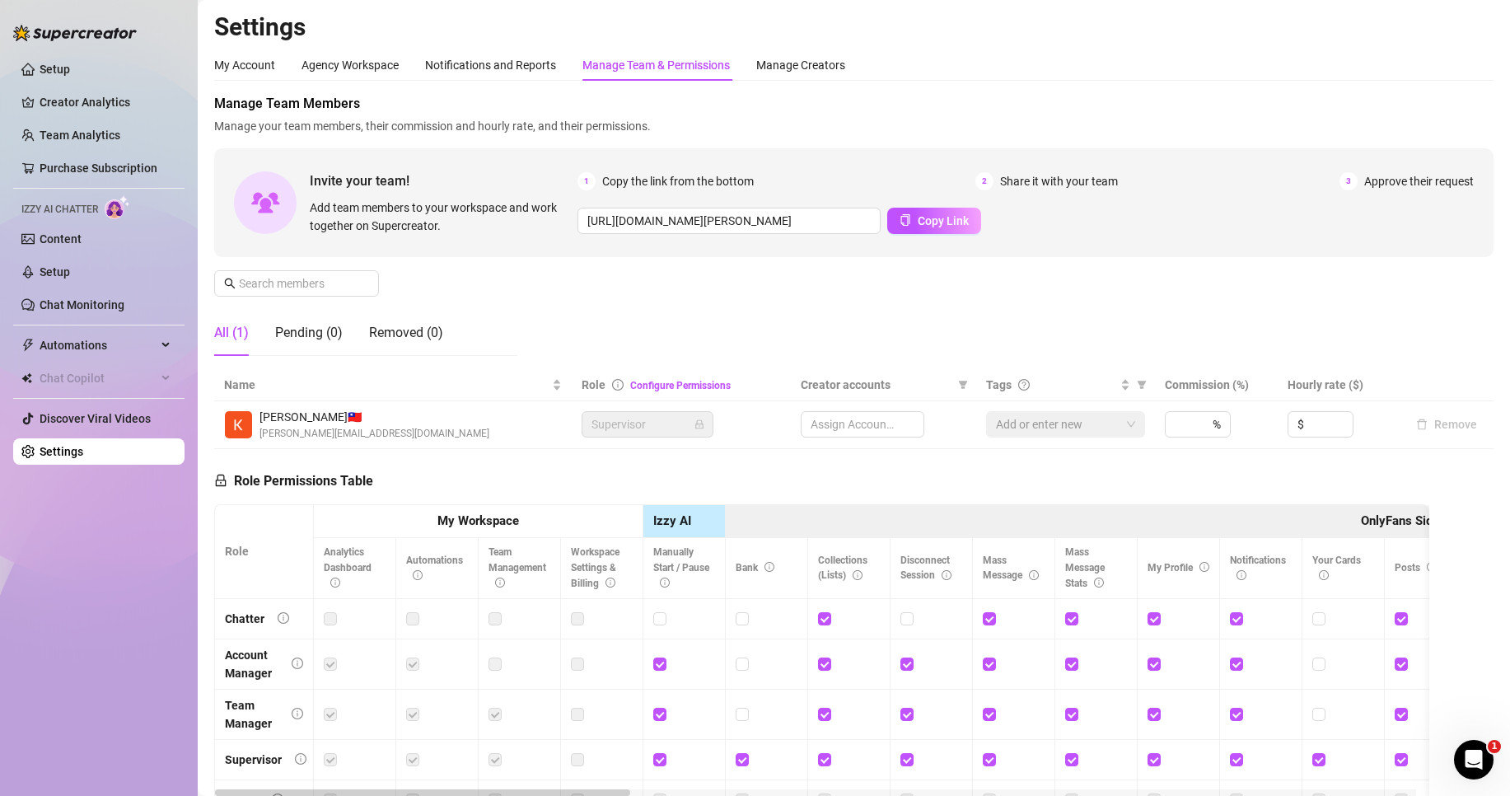
click at [616, 431] on span "Supervisor" at bounding box center [647, 424] width 112 height 25
click at [293, 290] on input "text" at bounding box center [297, 283] width 117 height 18
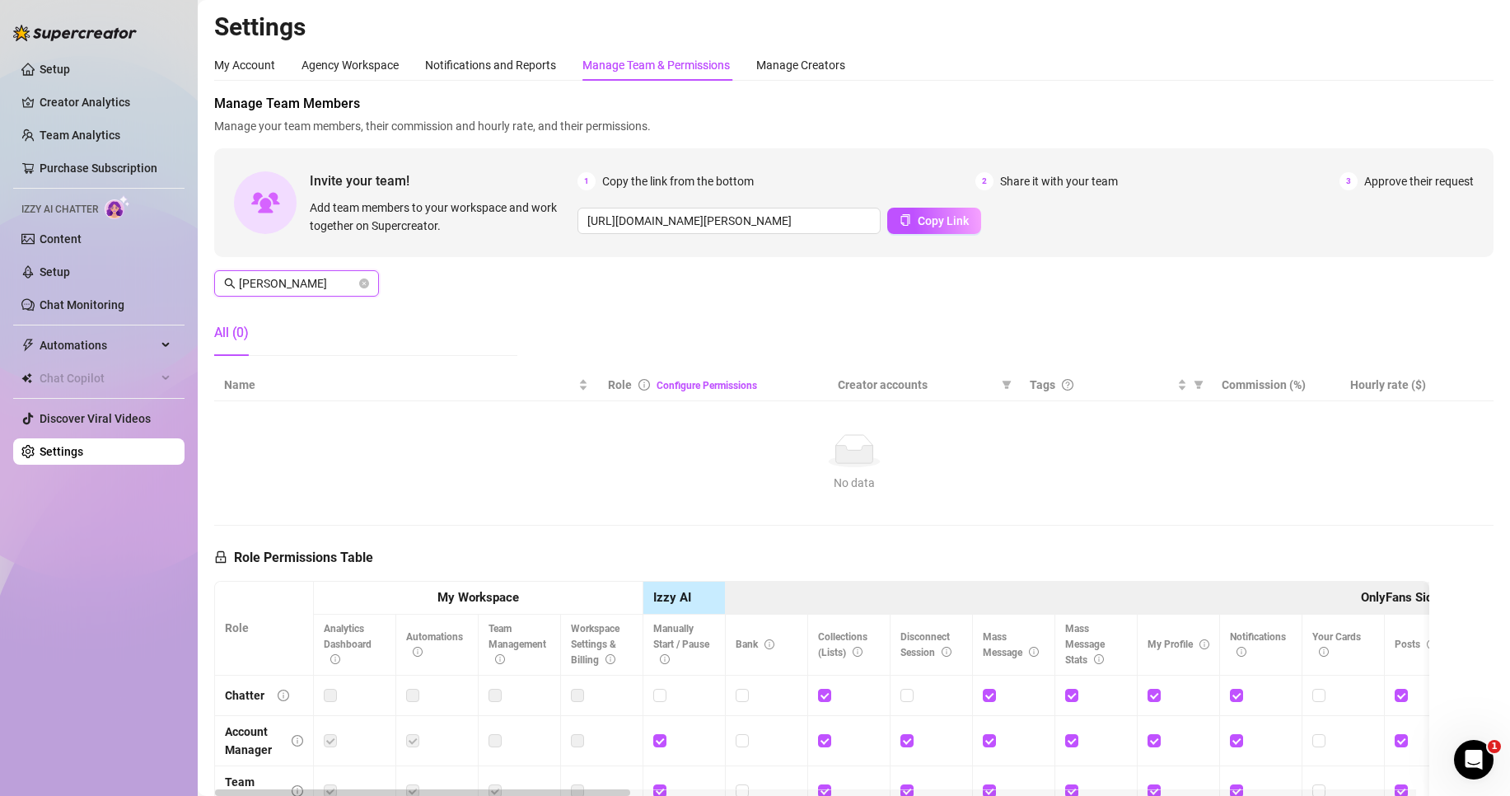
type input "[PERSON_NAME]"
click at [362, 283] on icon "close-circle" at bounding box center [364, 283] width 10 height 10
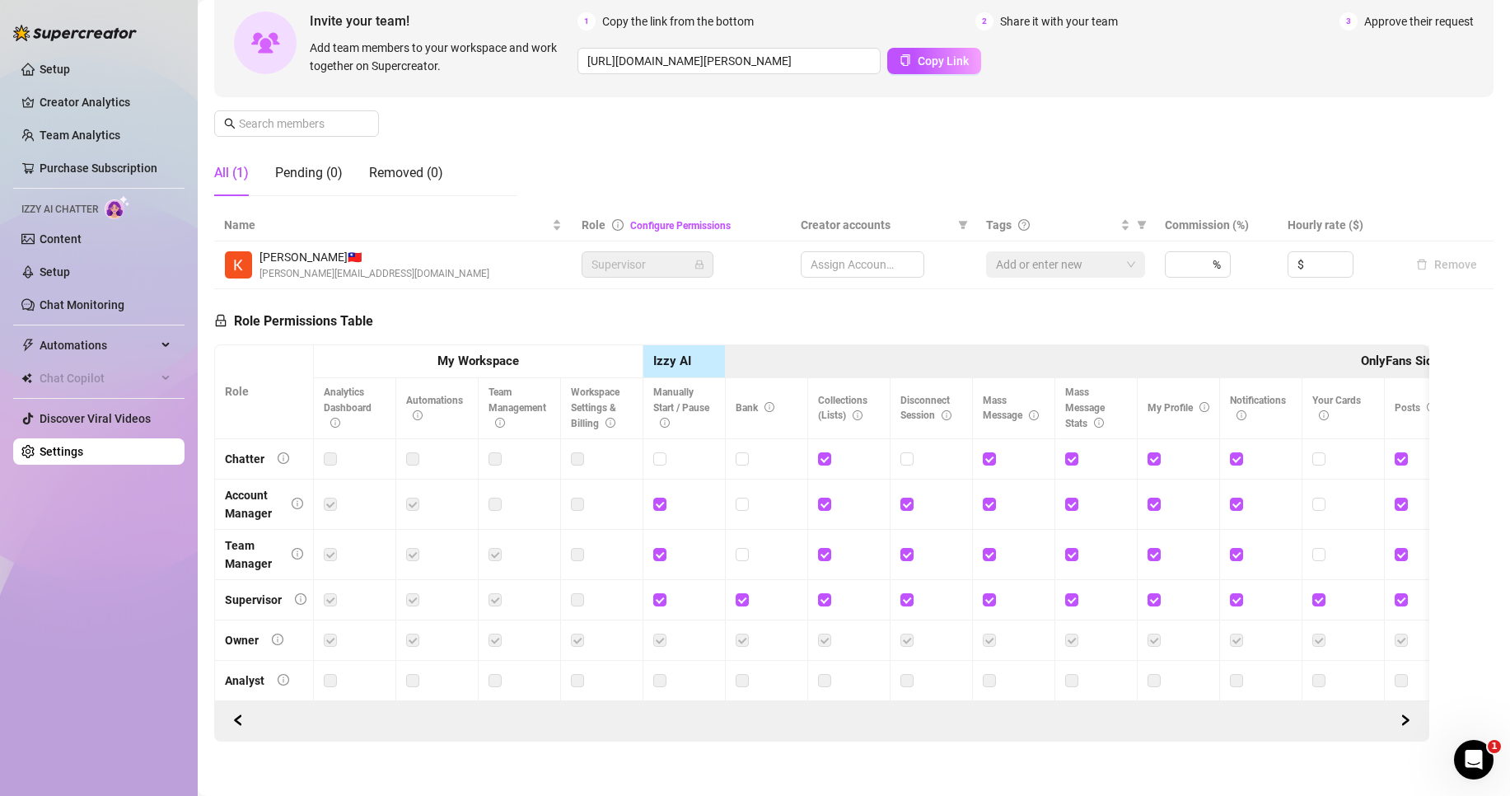
scroll to position [165, 0]
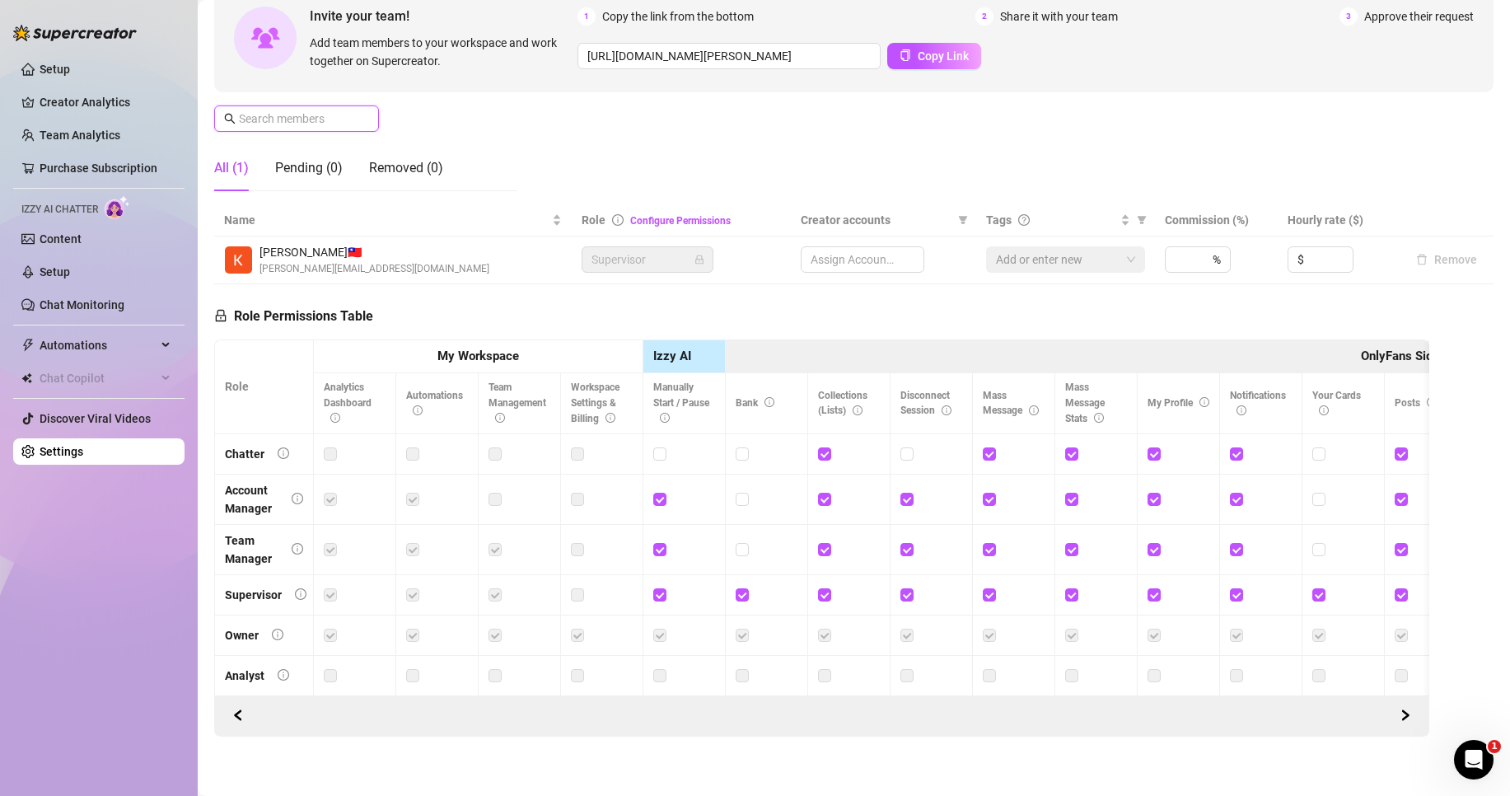
click at [651, 266] on span "Supervisor" at bounding box center [647, 259] width 112 height 25
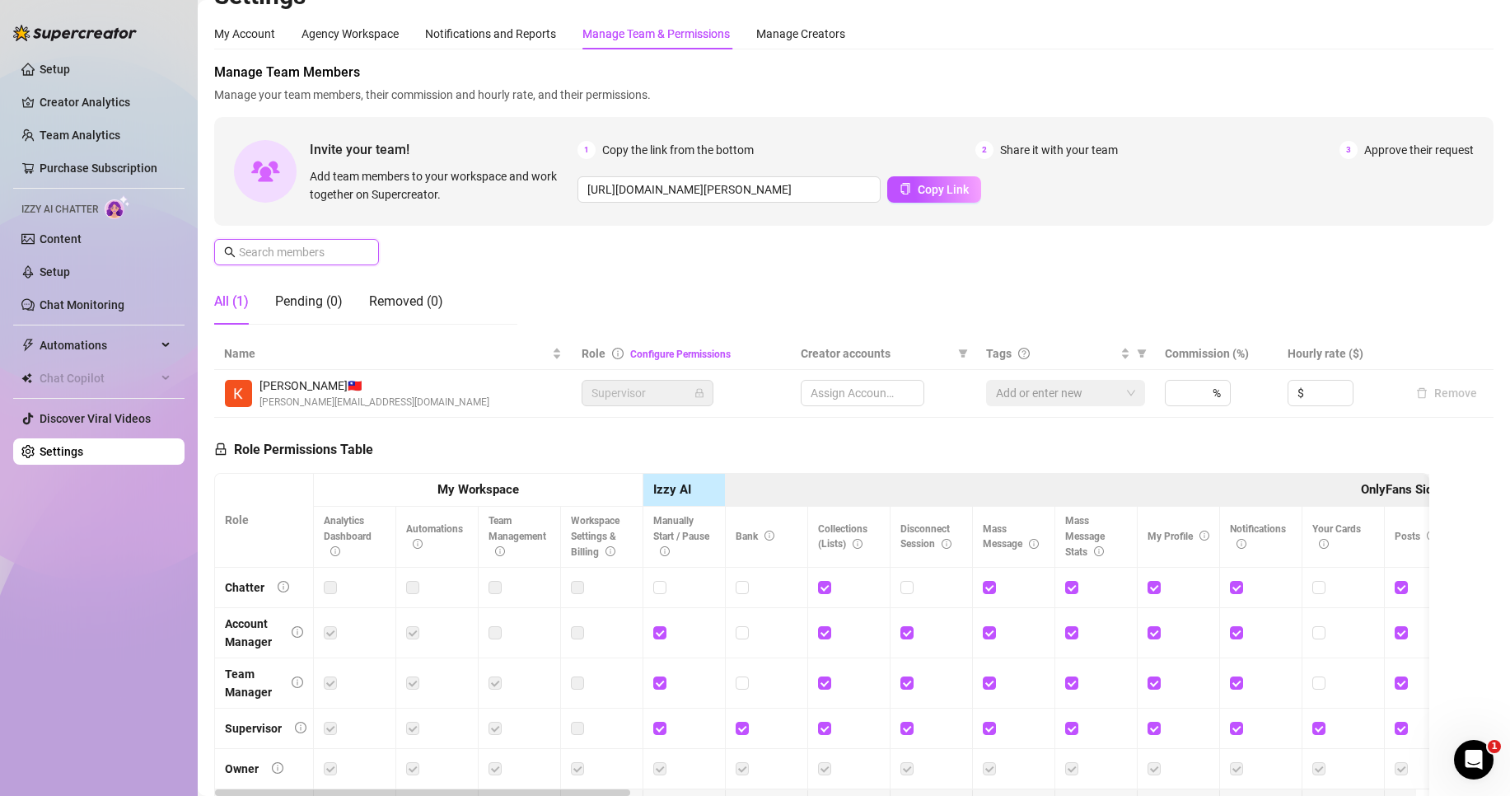
scroll to position [0, 0]
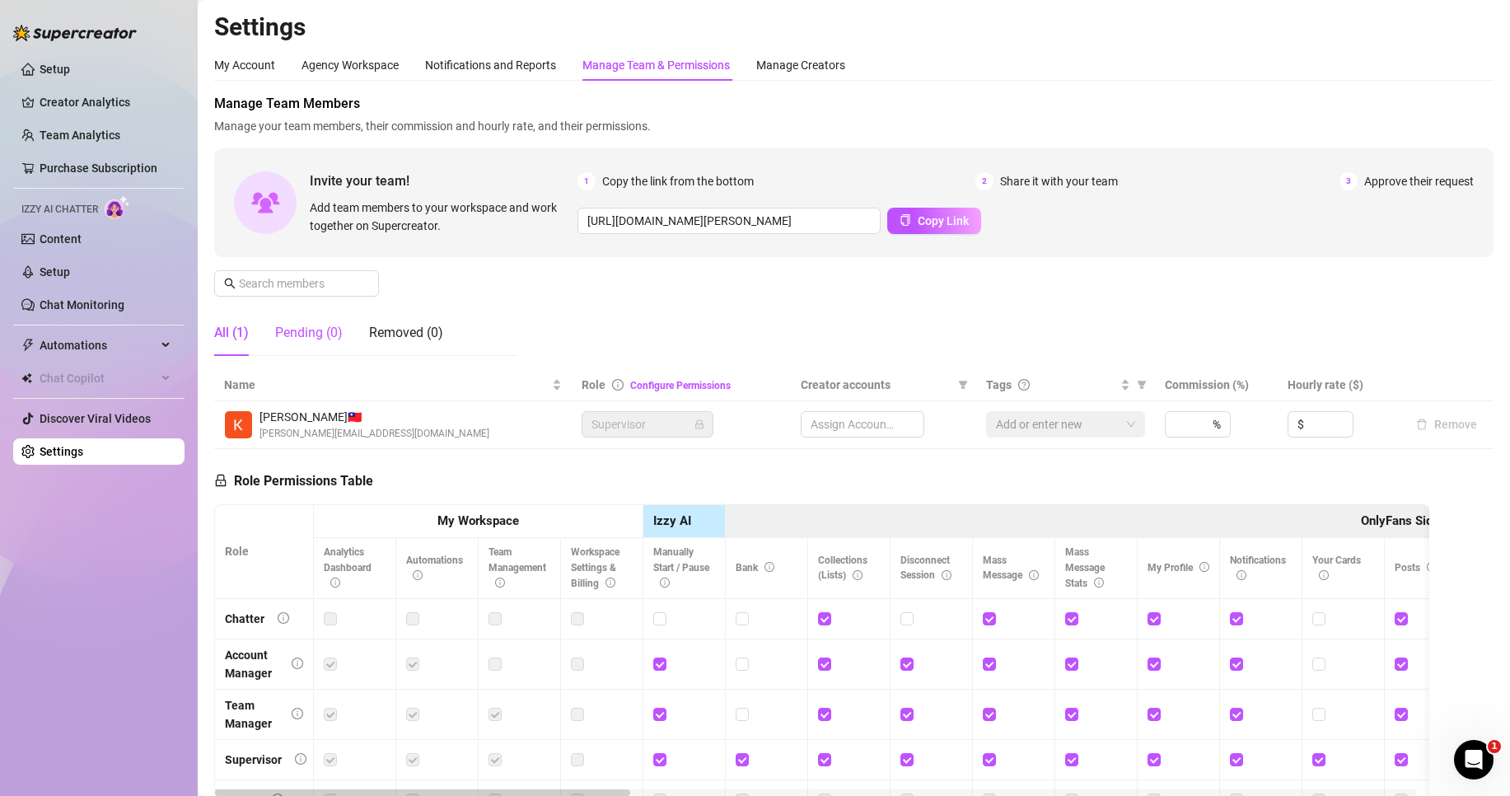
drag, startPoint x: 301, startPoint y: 329, endPoint x: 288, endPoint y: 330, distance: 13.2
click at [302, 328] on div "Pending (0)" at bounding box center [309, 333] width 68 height 20
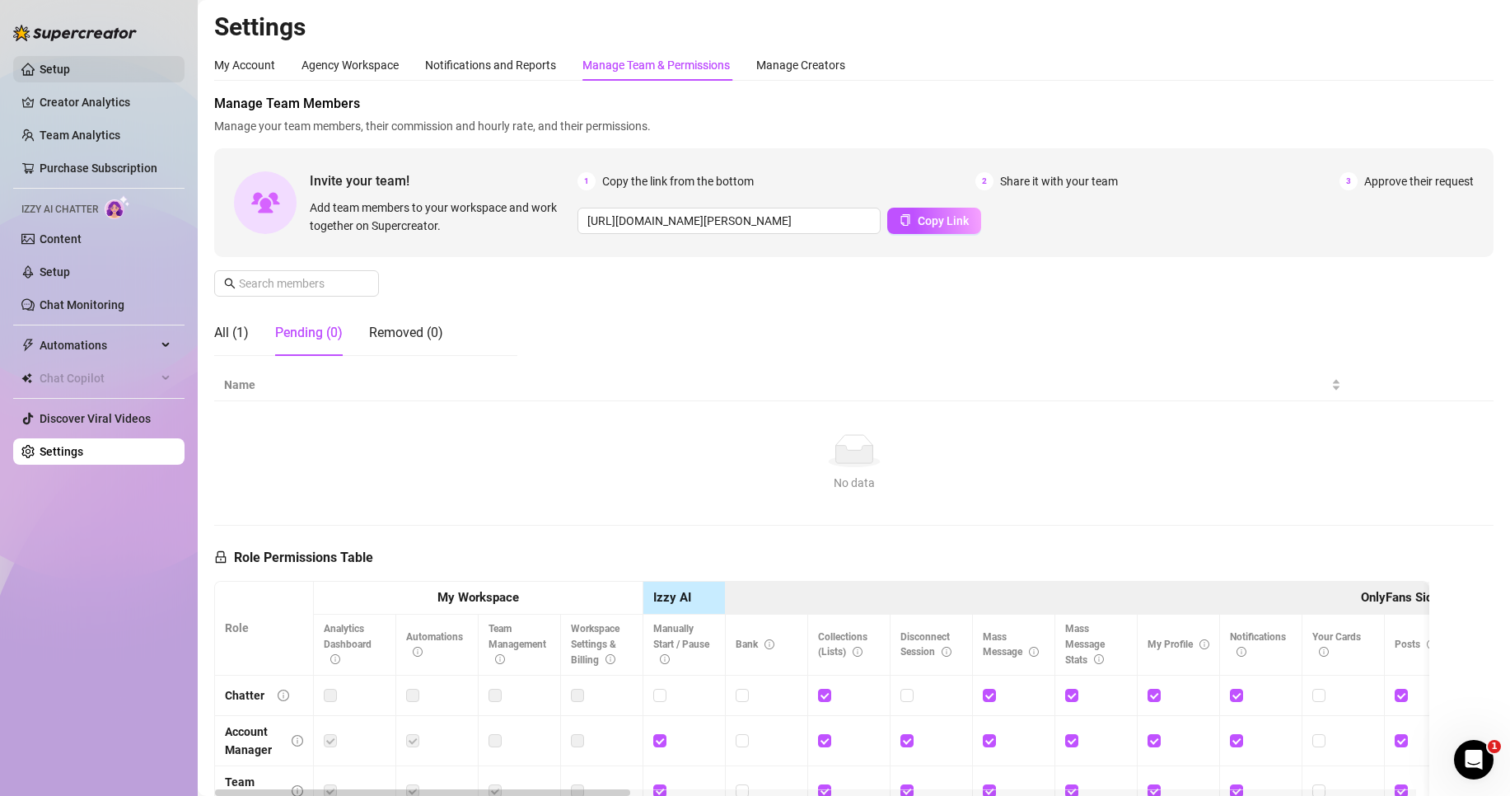
click at [70, 68] on link "Setup" at bounding box center [55, 69] width 30 height 13
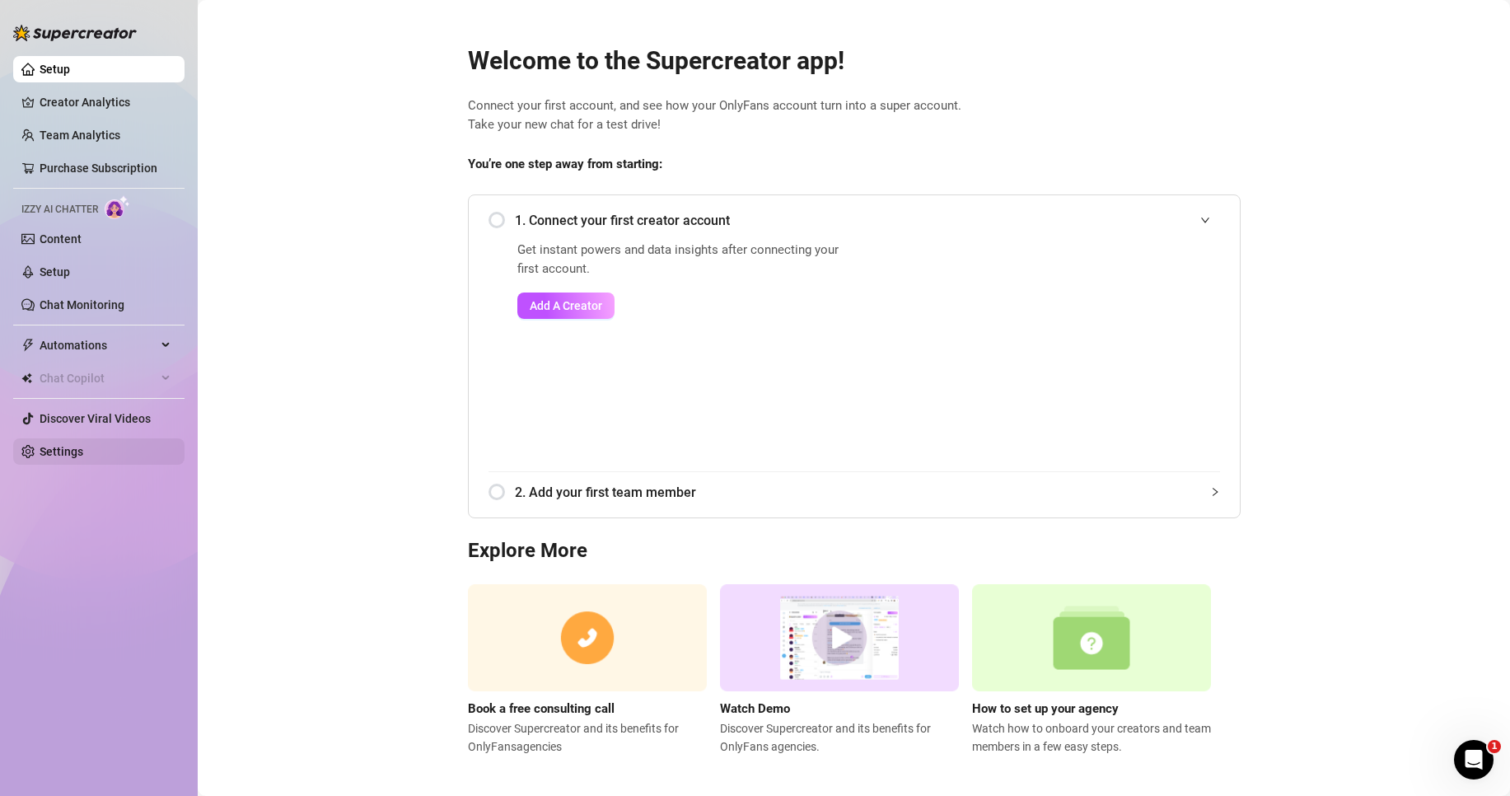
click at [83, 451] on link "Settings" at bounding box center [62, 451] width 44 height 13
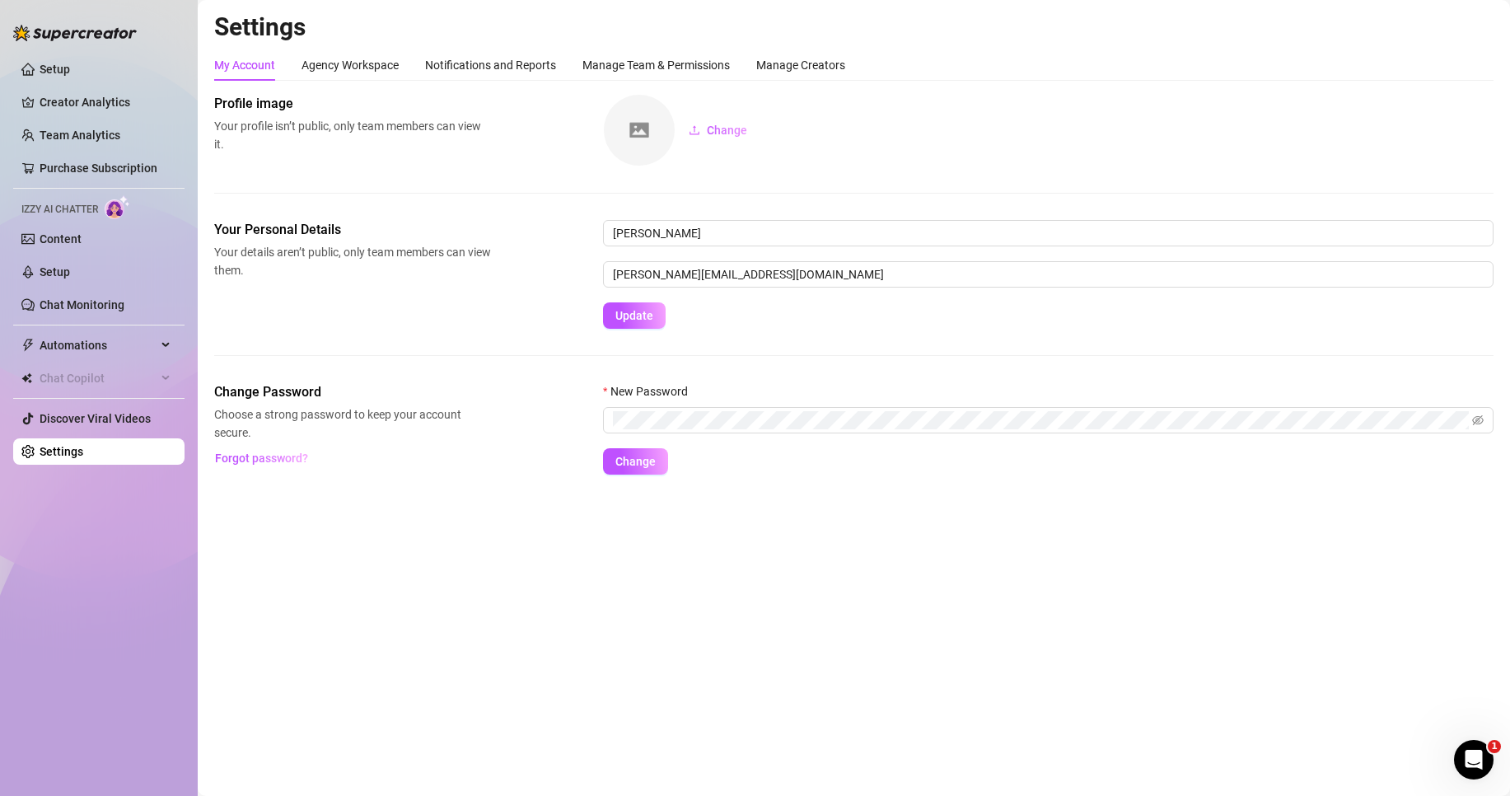
click at [63, 24] on div at bounding box center [75, 24] width 124 height 49
click at [88, 139] on link "Team Analytics" at bounding box center [80, 134] width 81 height 13
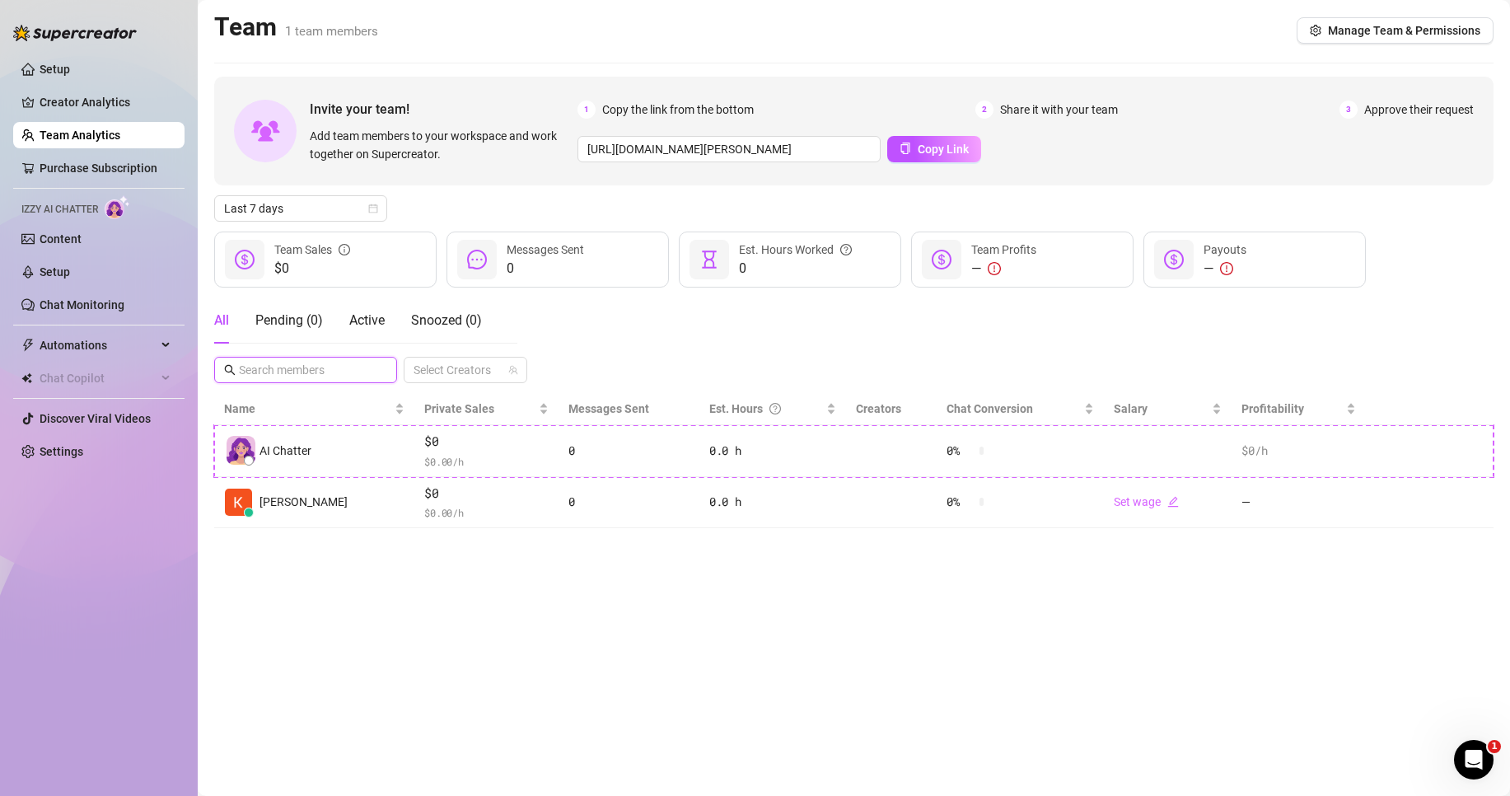
click at [329, 369] on input "text" at bounding box center [306, 370] width 135 height 18
click at [70, 75] on link "Setup" at bounding box center [55, 69] width 30 height 13
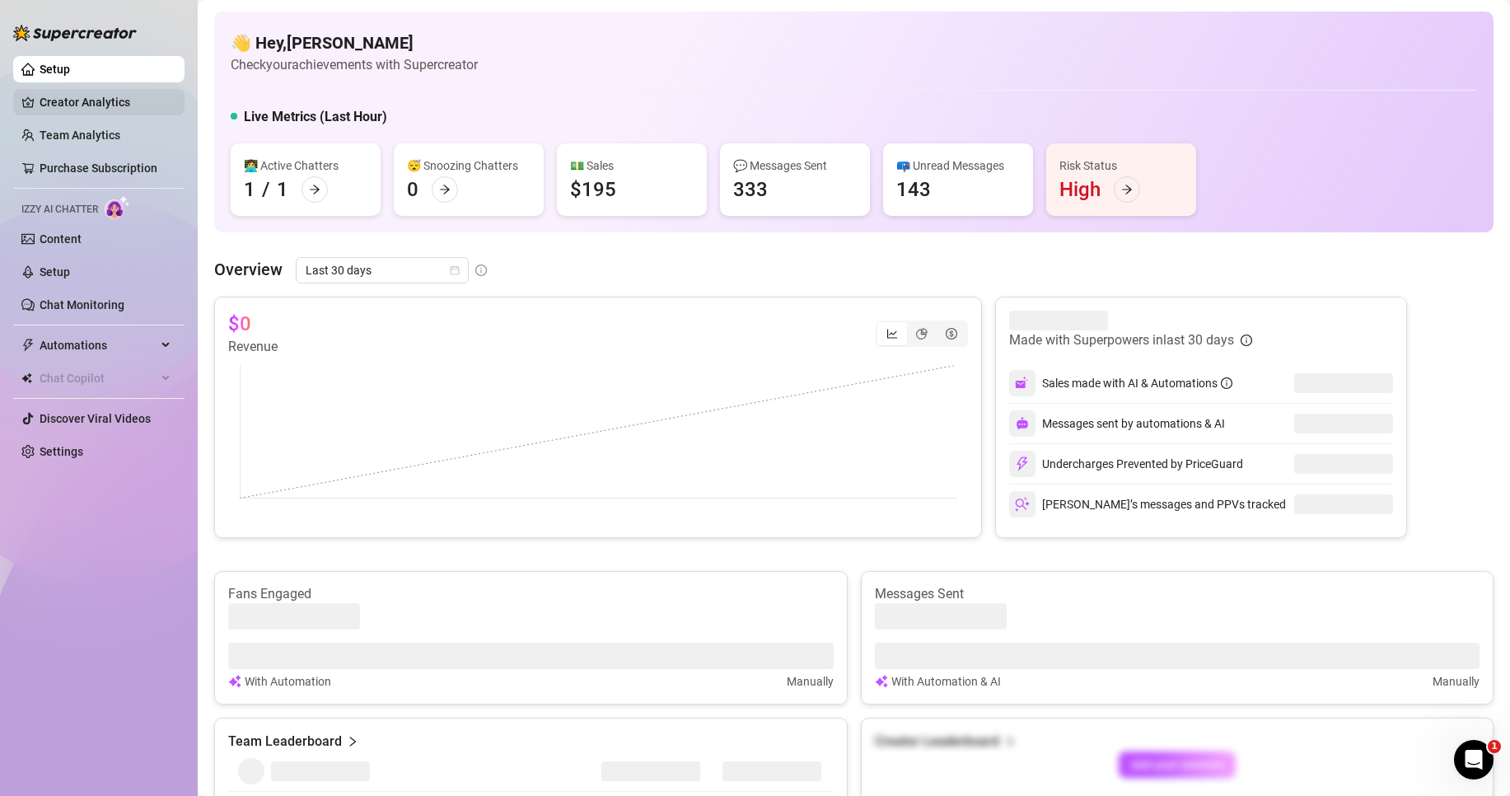
click at [91, 100] on link "Creator Analytics" at bounding box center [106, 102] width 132 height 26
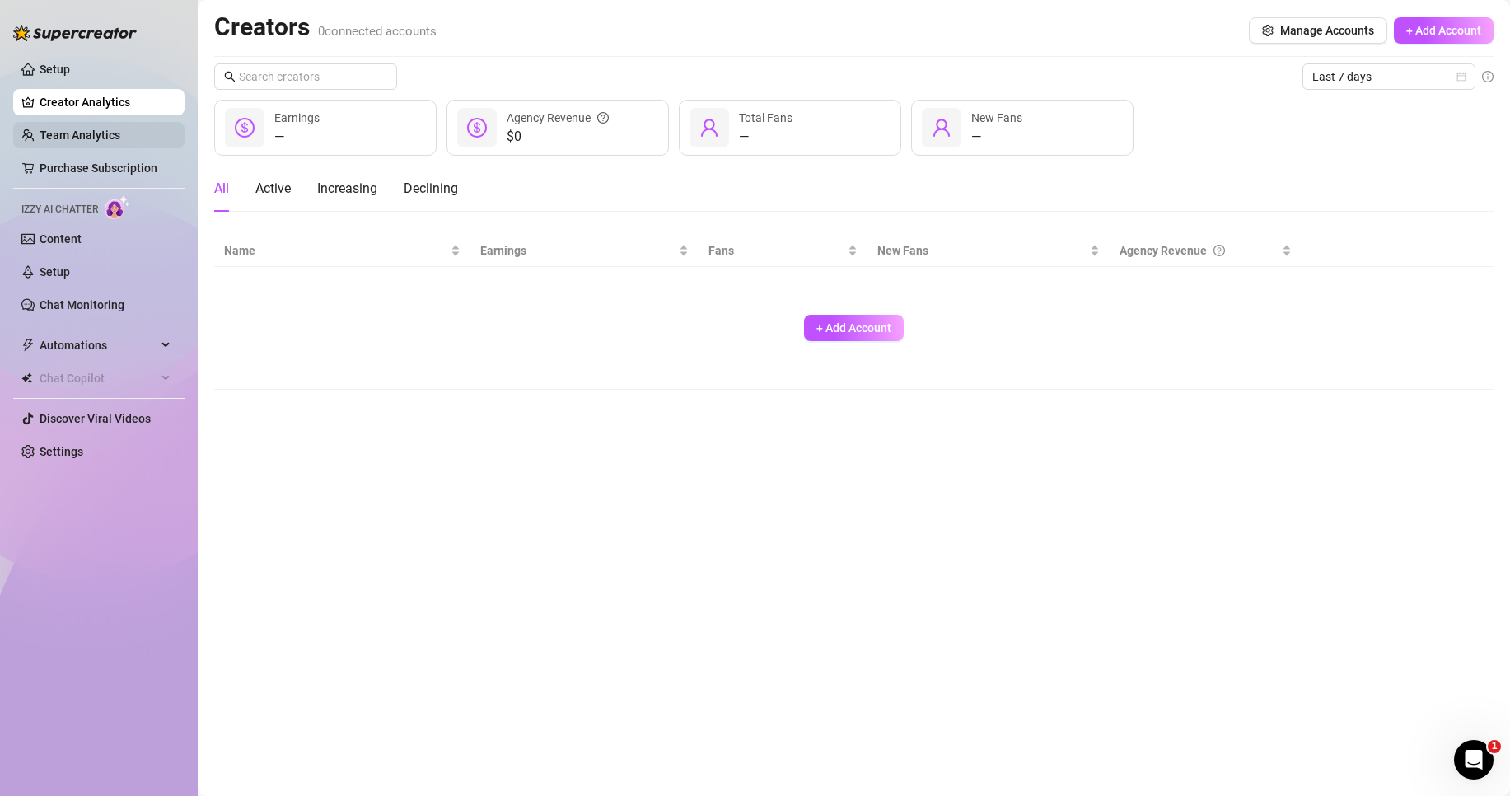
drag, startPoint x: 65, startPoint y: 128, endPoint x: 86, endPoint y: 133, distance: 21.4
click at [66, 128] on link "Team Analytics" at bounding box center [80, 134] width 81 height 13
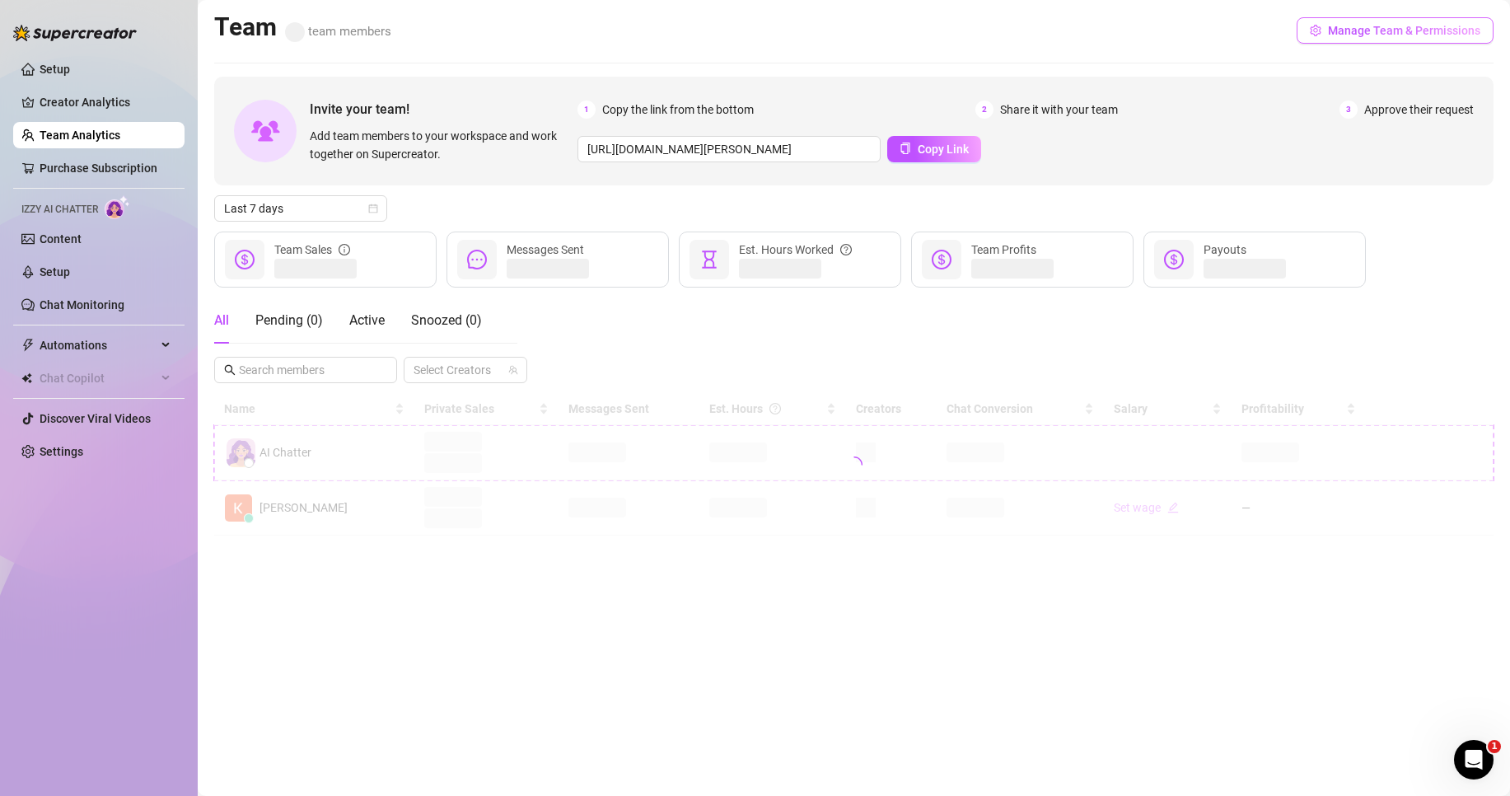
click at [1411, 37] on span "Manage Team & Permissions" at bounding box center [1404, 30] width 152 height 13
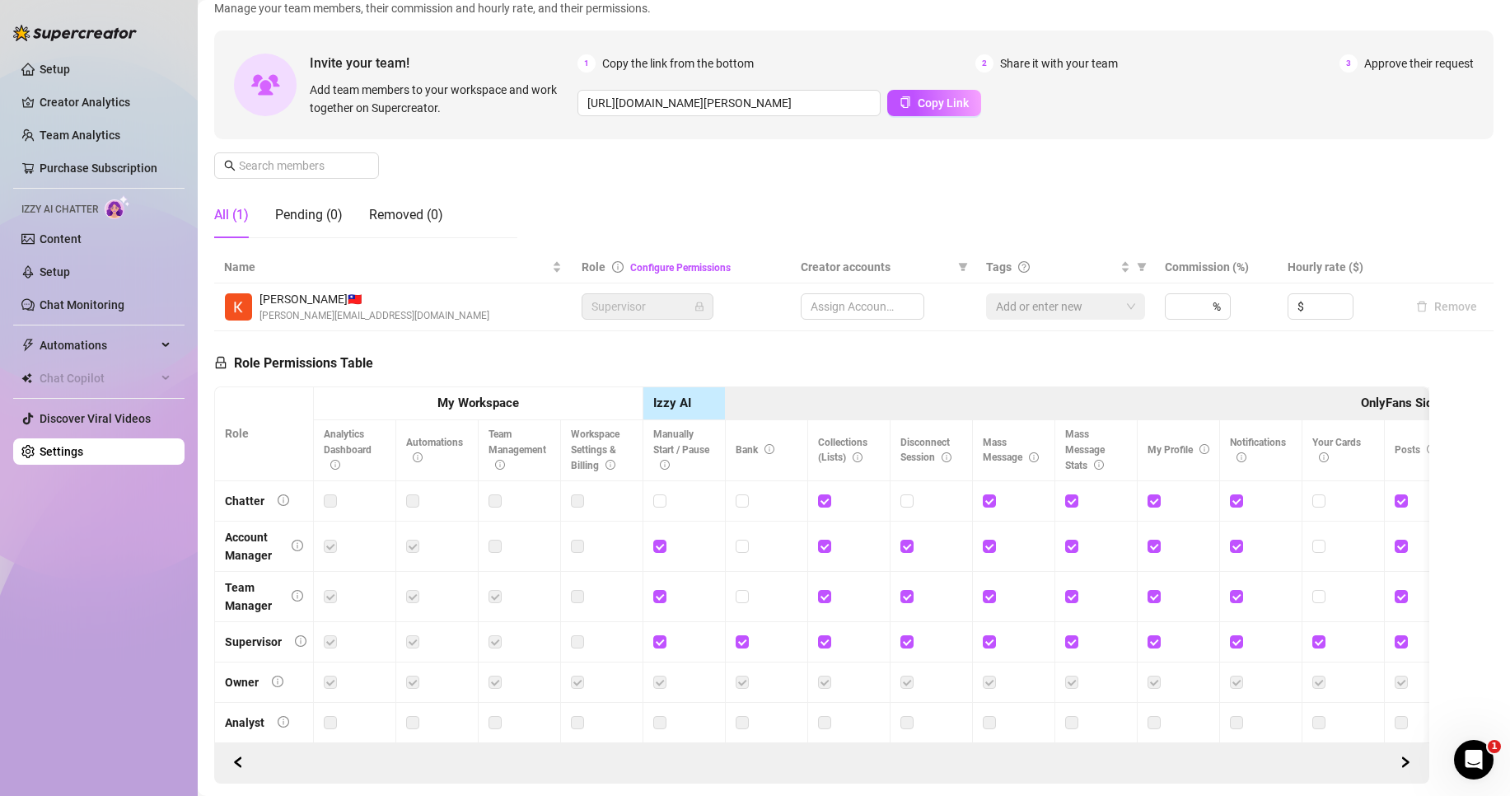
scroll to position [165, 0]
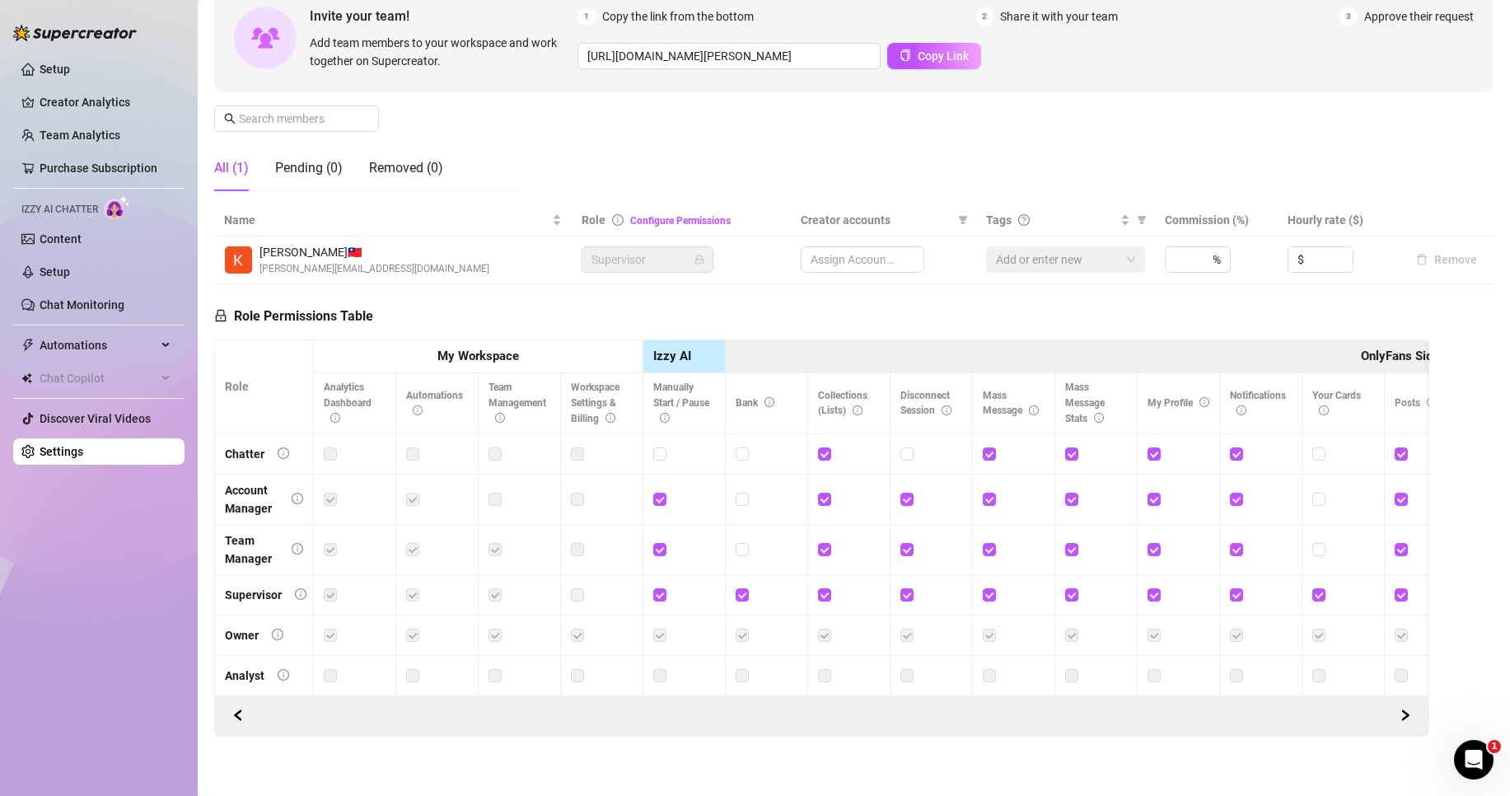
type input "[URL][DOMAIN_NAME]"
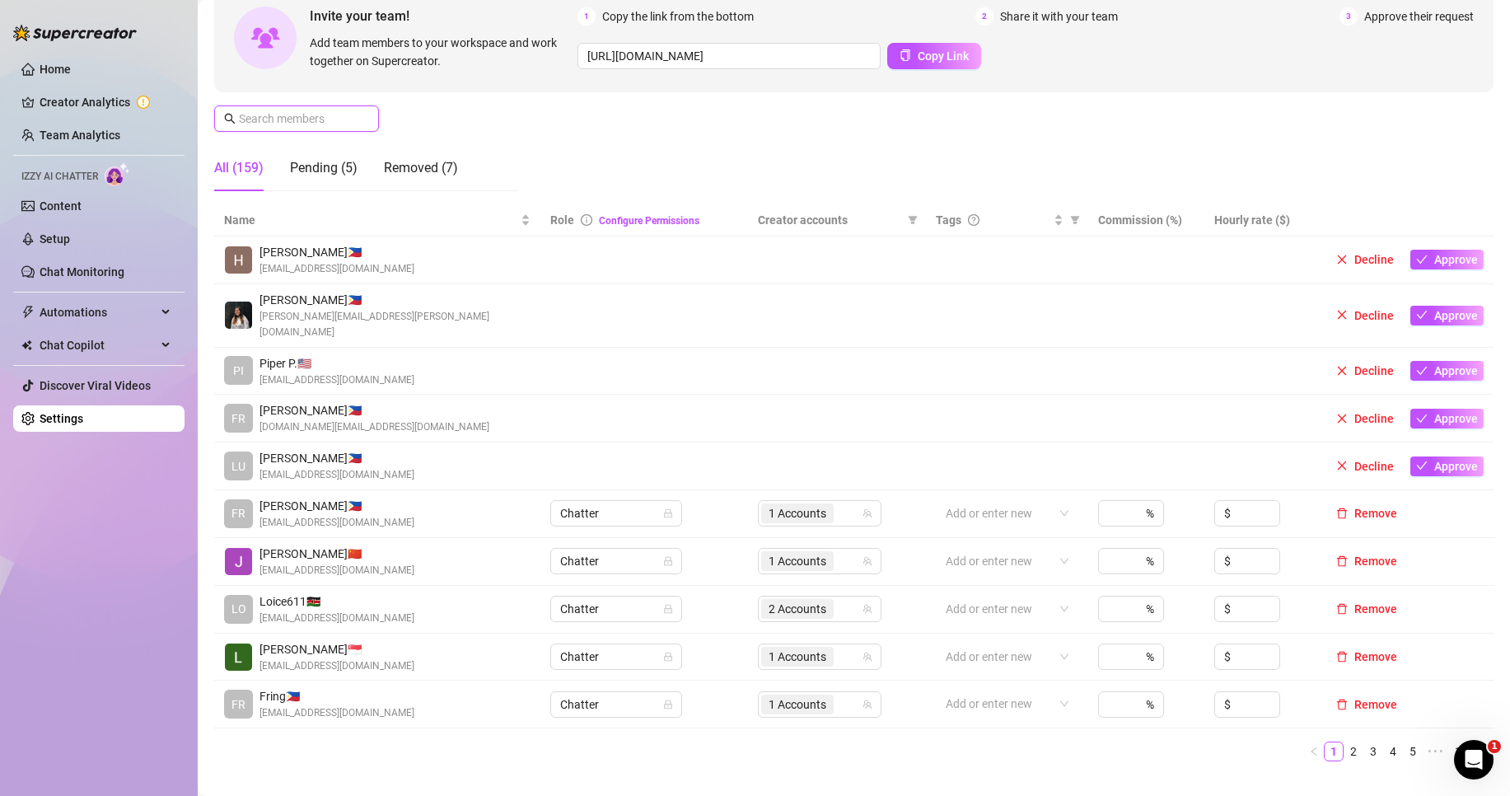
click at [305, 118] on input "text" at bounding box center [297, 119] width 117 height 18
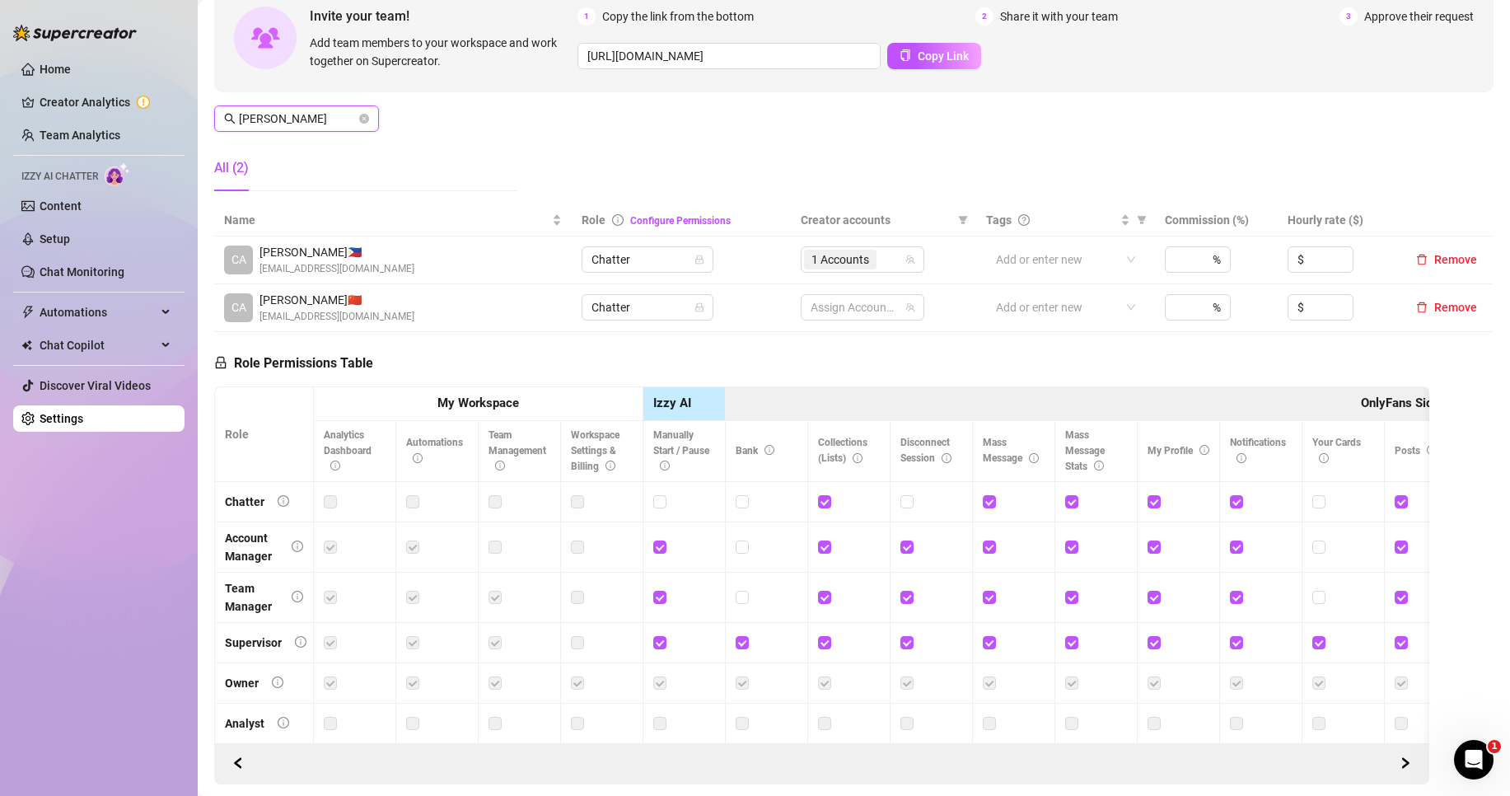
type input "[PERSON_NAME]"
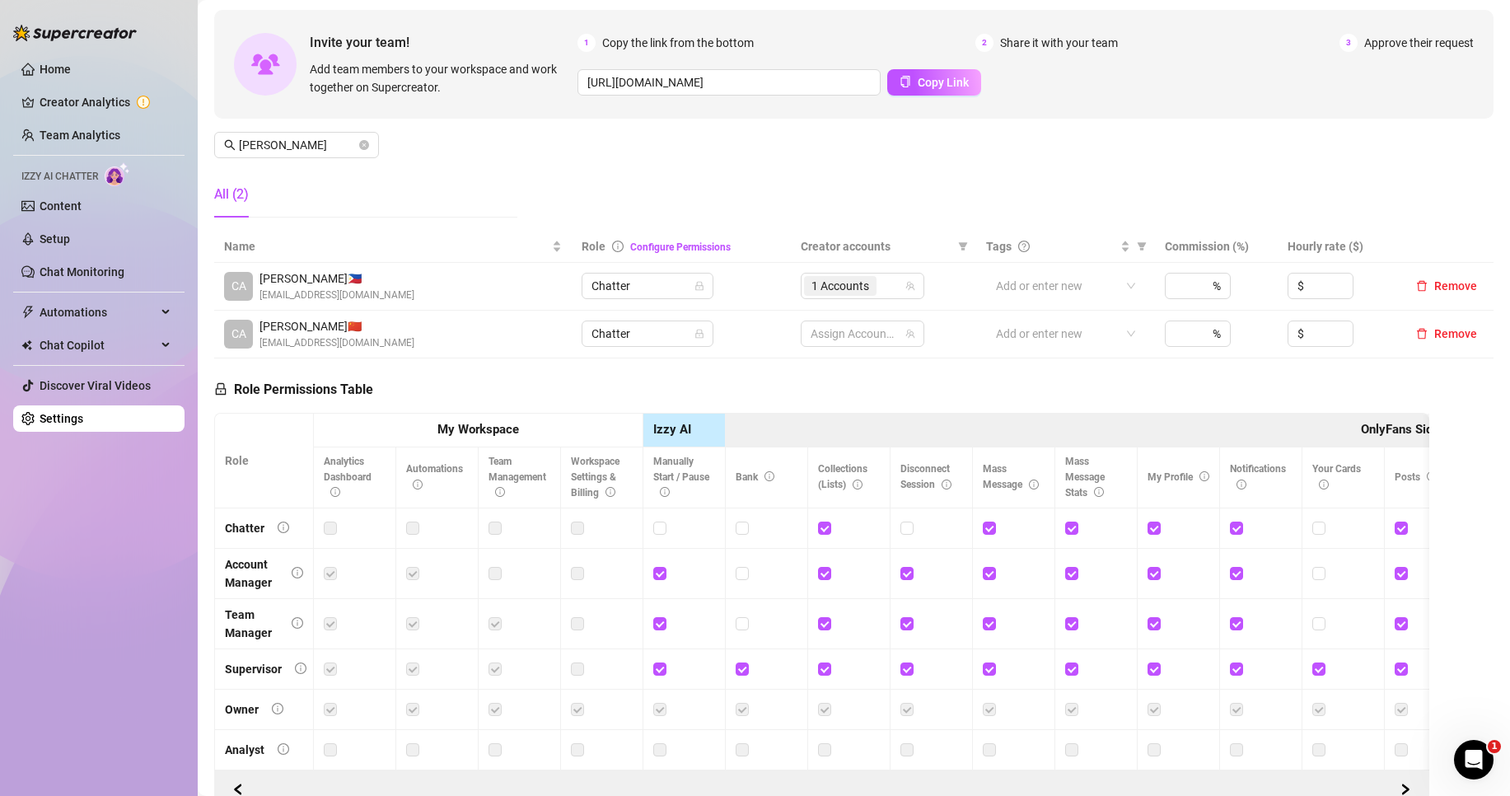
scroll to position [82, 0]
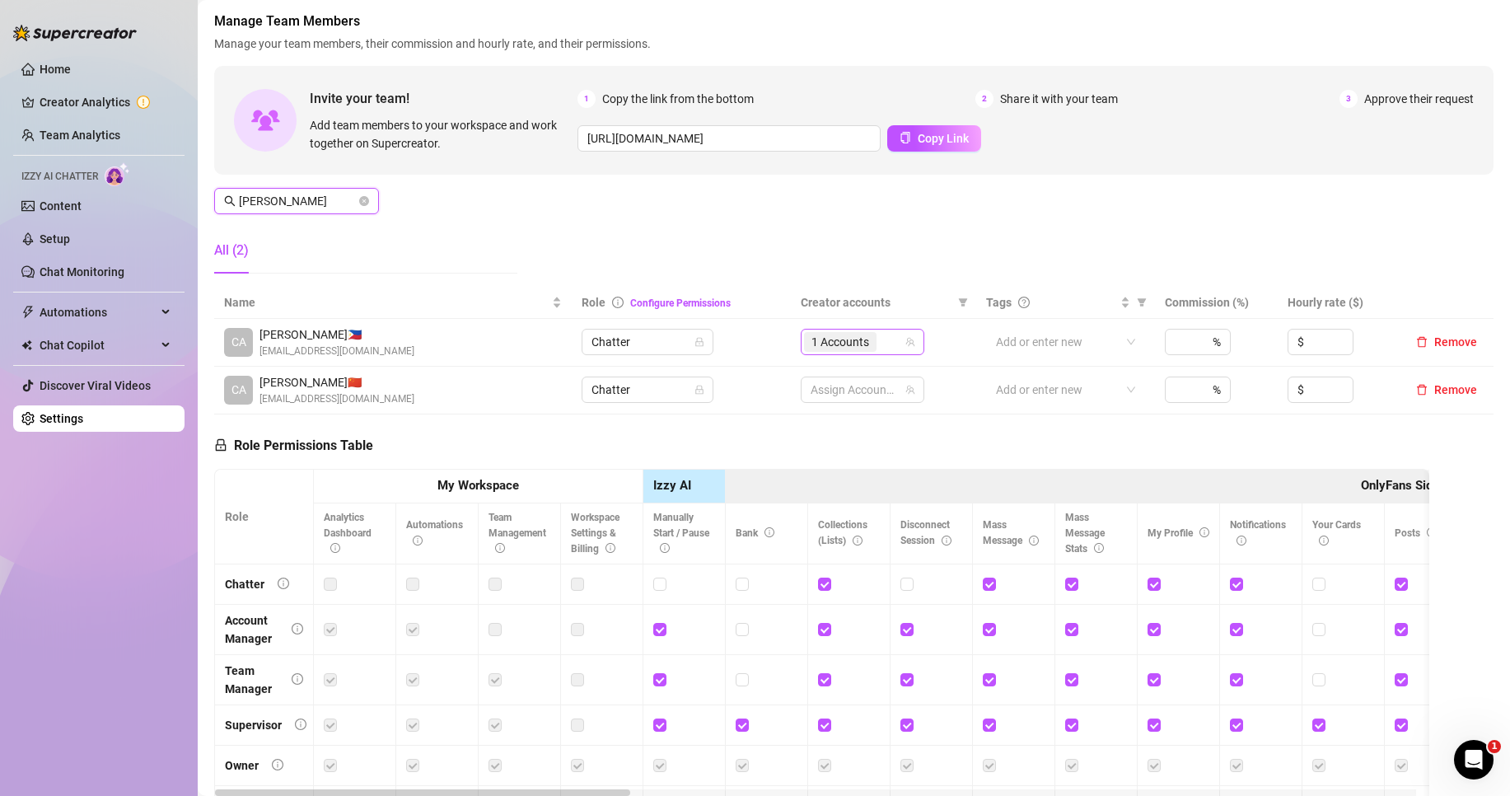
click at [856, 341] on span "1 Accounts" at bounding box center [840, 342] width 58 height 18
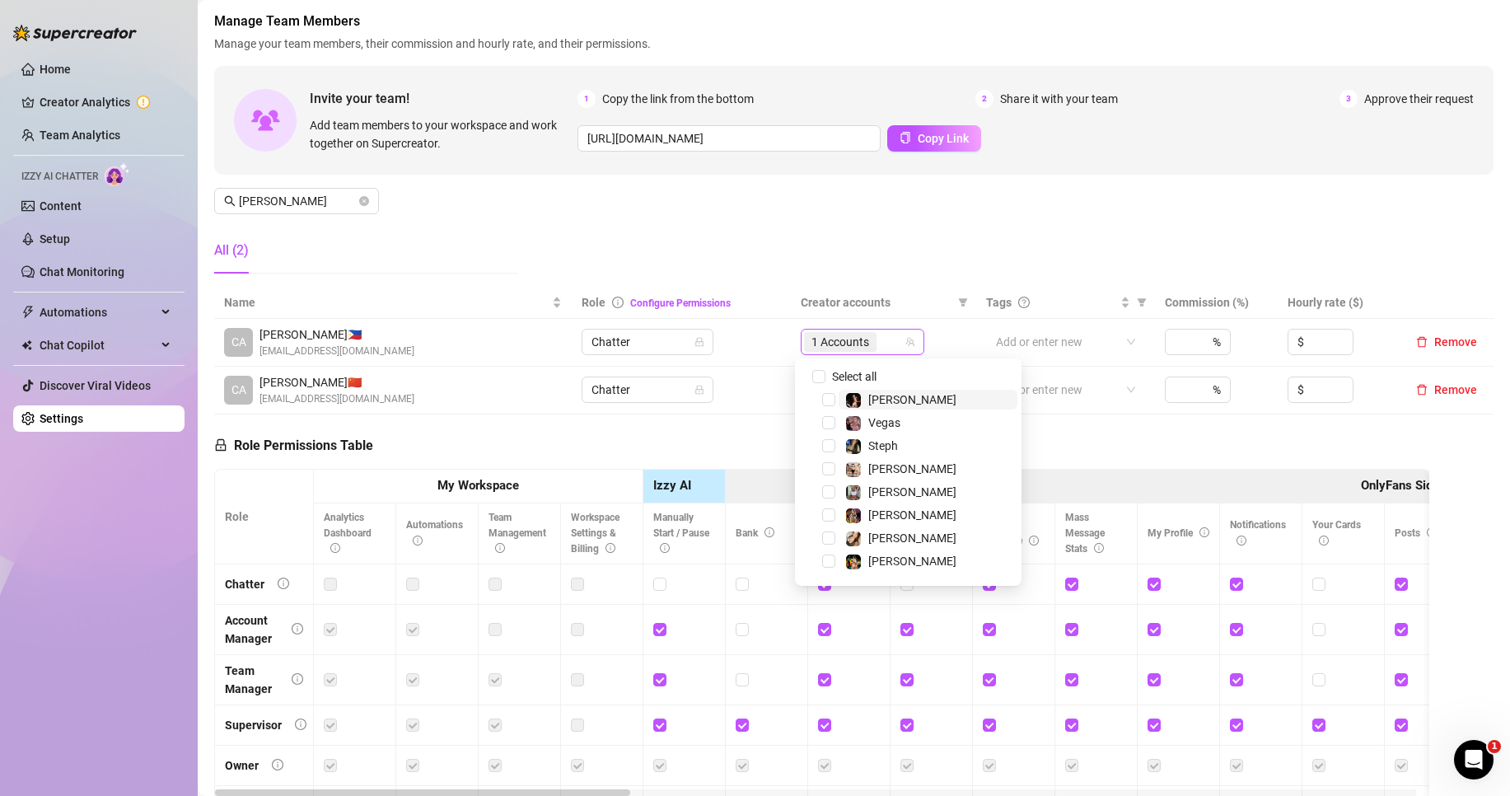
click at [829, 342] on span "1 Accounts" at bounding box center [840, 342] width 58 height 18
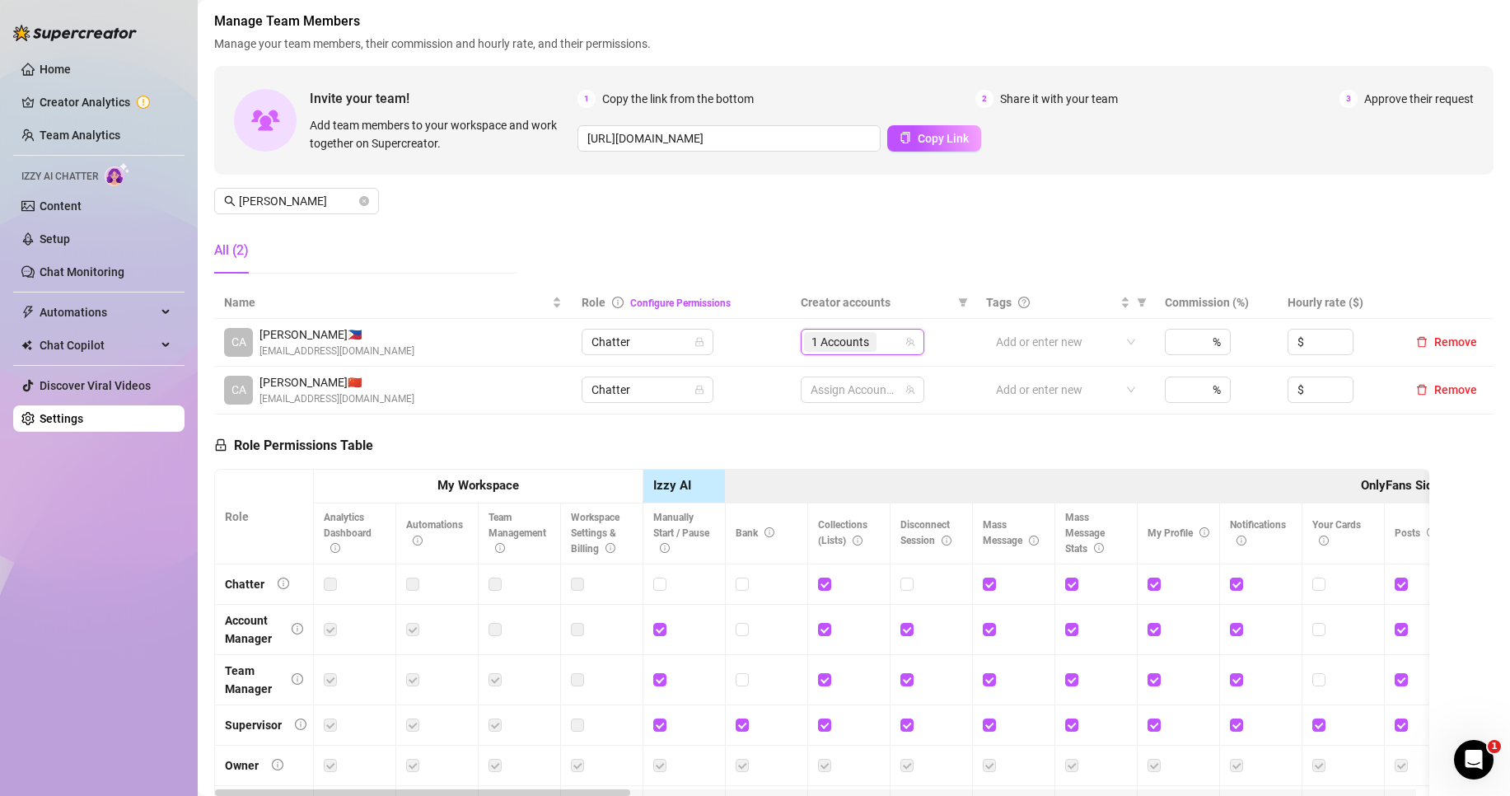
click at [864, 343] on span "1 Accounts" at bounding box center [840, 342] width 72 height 20
click at [841, 346] on span "1 Accounts" at bounding box center [840, 342] width 58 height 18
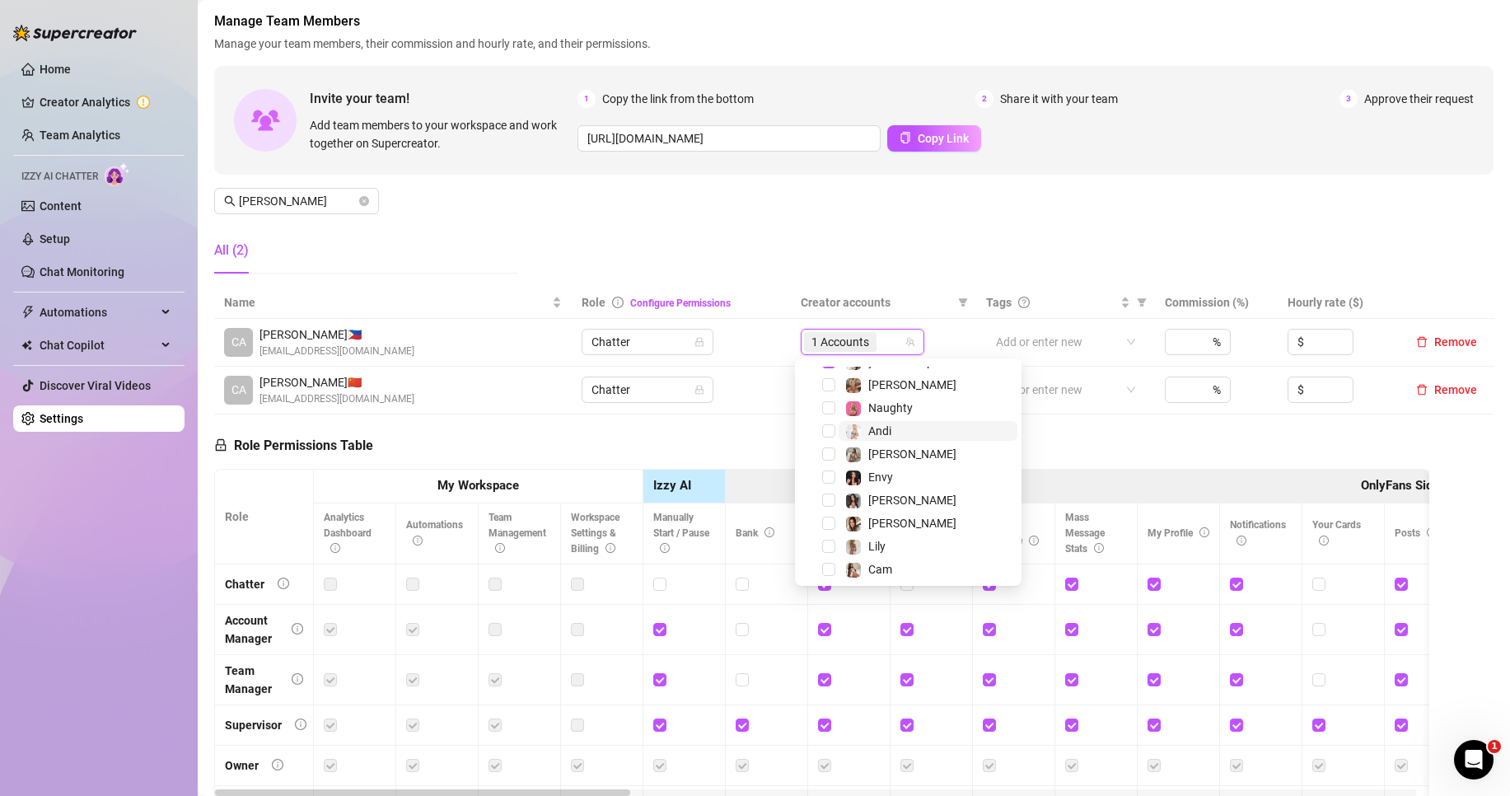
scroll to position [247, 0]
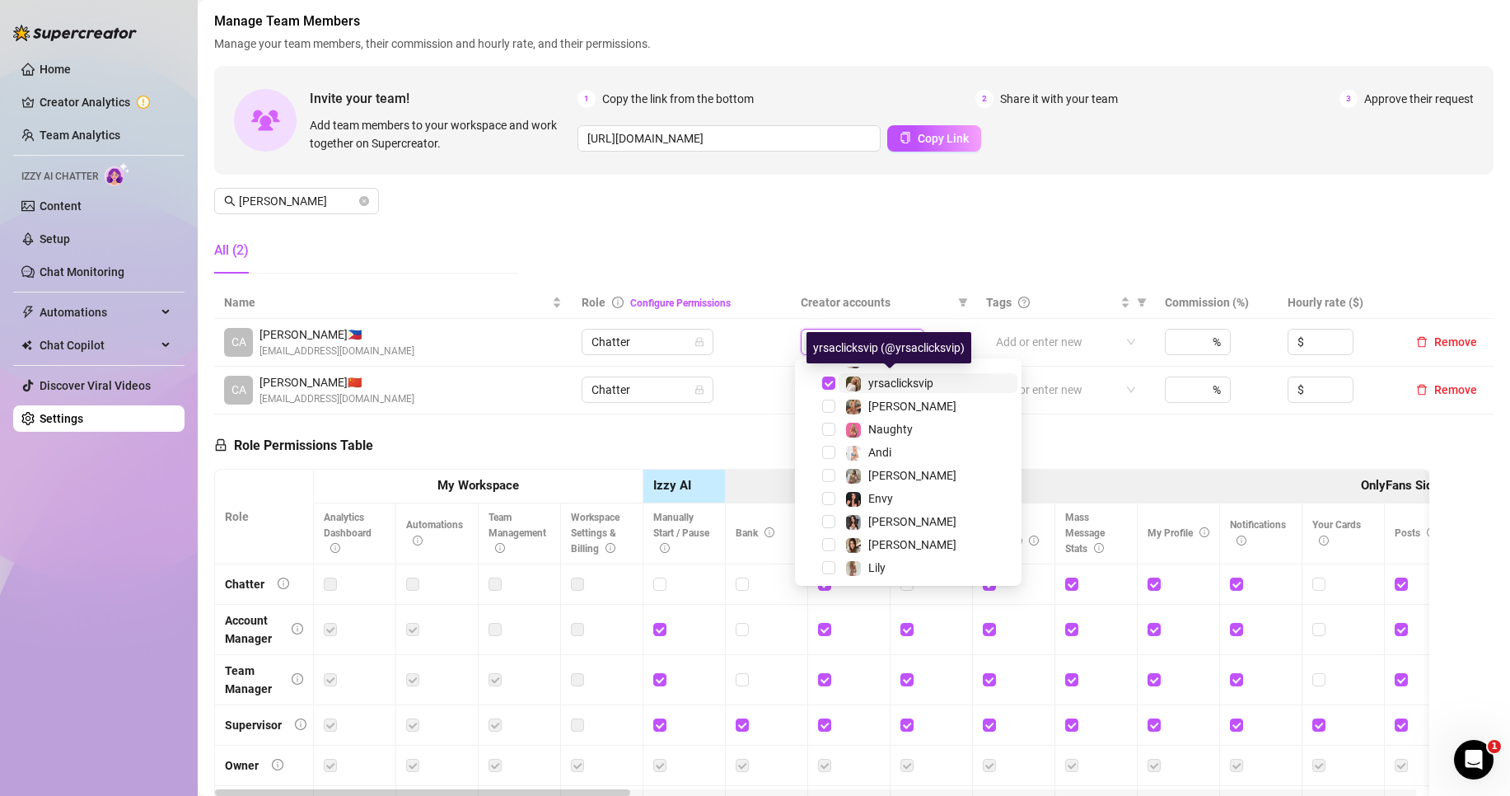
click at [877, 388] on span "yrsaclicksvip" at bounding box center [900, 382] width 65 height 13
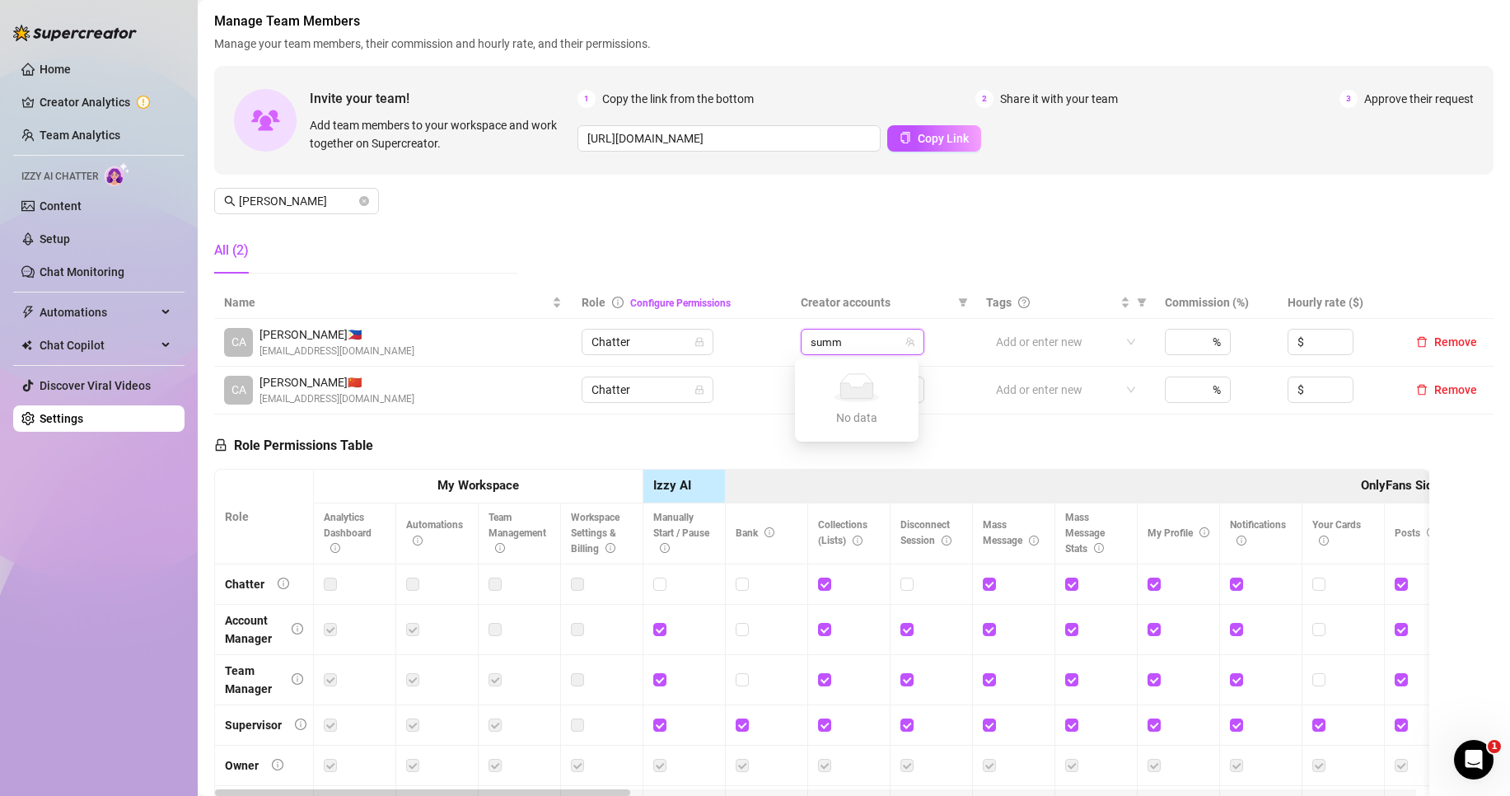
type input "summ"
click at [822, 347] on div at bounding box center [854, 341] width 100 height 23
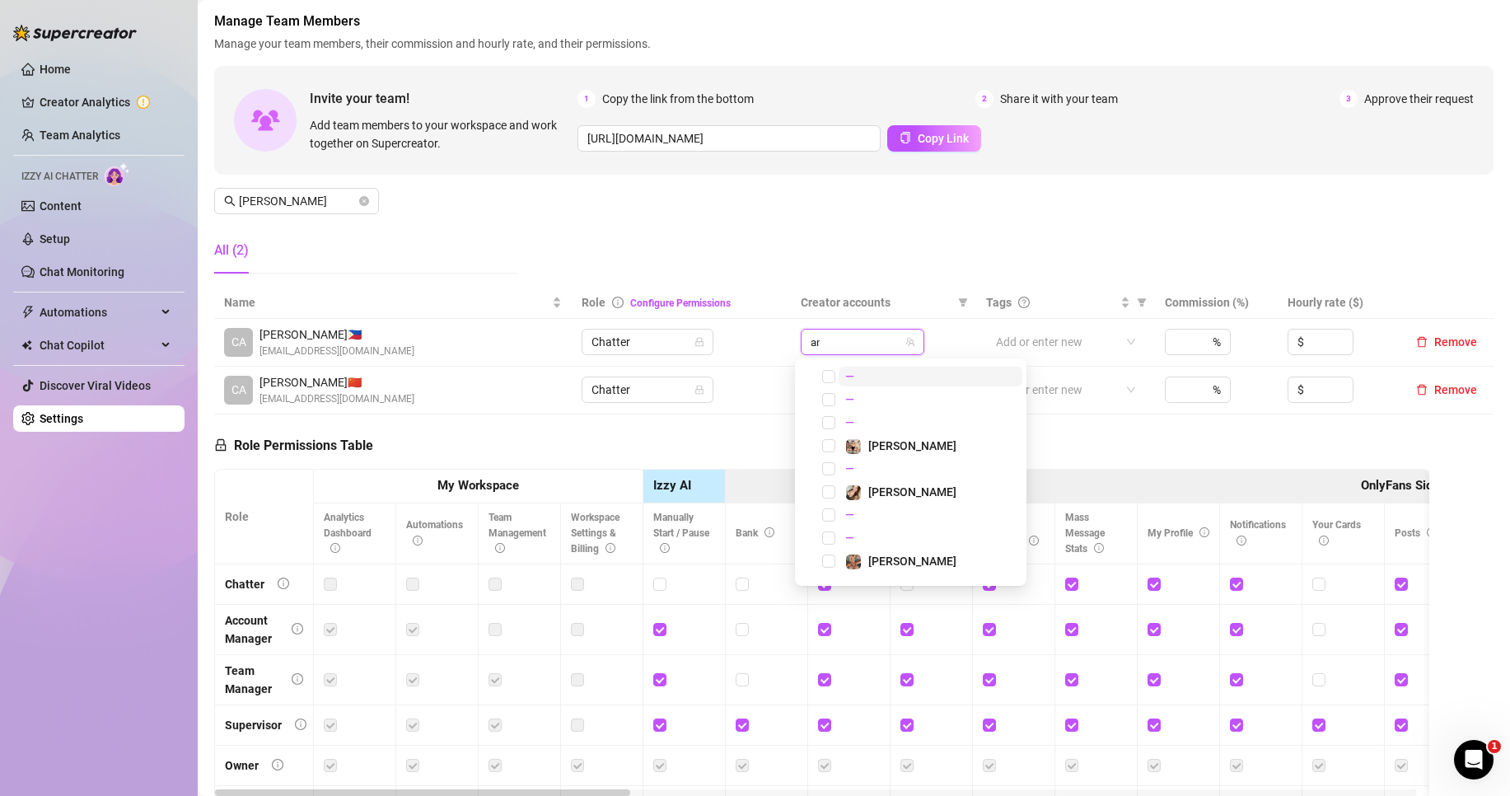
type input "a"
type input "v"
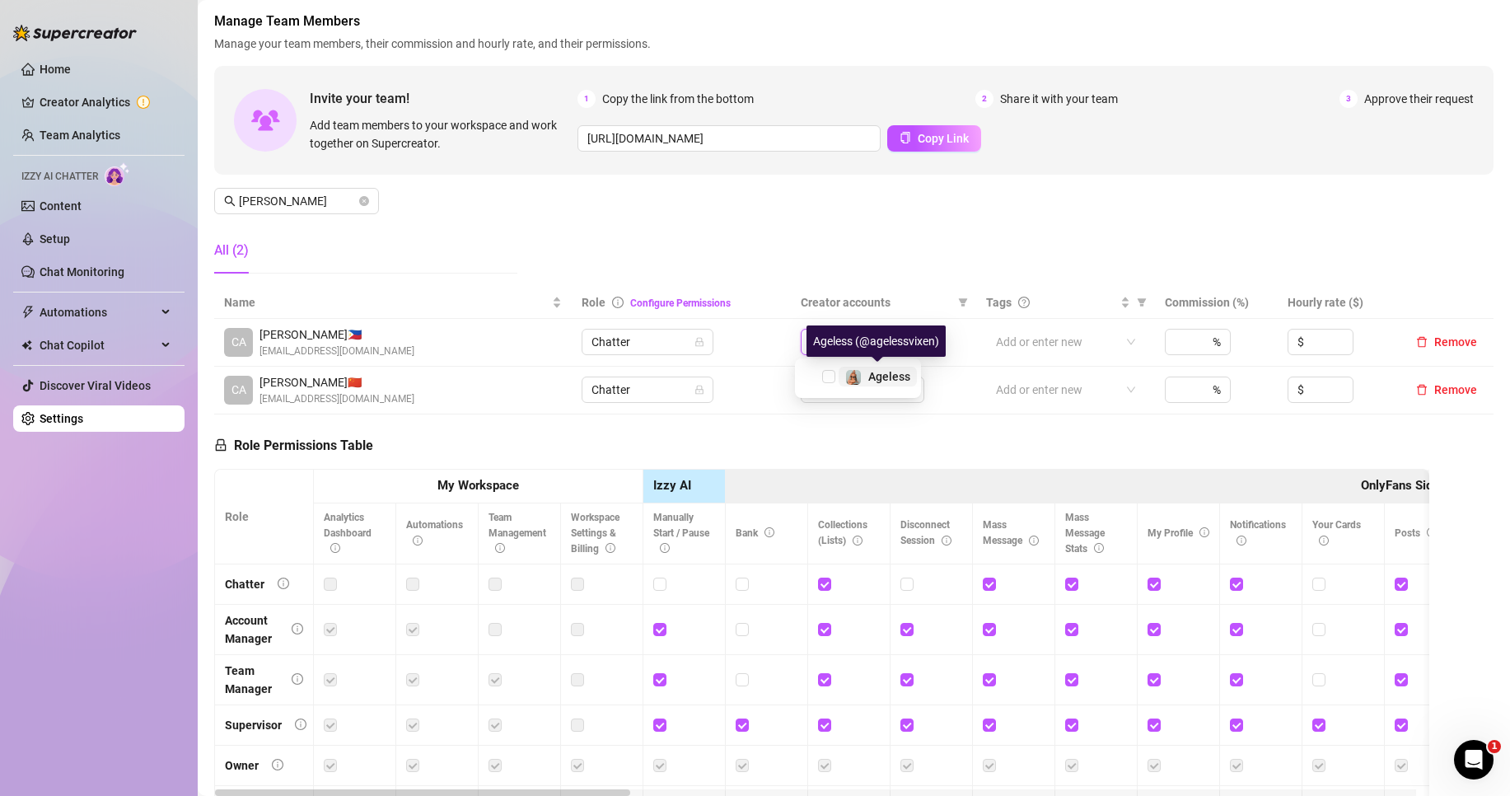
type input "vixe"
click at [877, 380] on span "Ageless" at bounding box center [889, 376] width 42 height 13
click at [886, 334] on div "1 Accounts" at bounding box center [854, 341] width 100 height 23
type input "s"
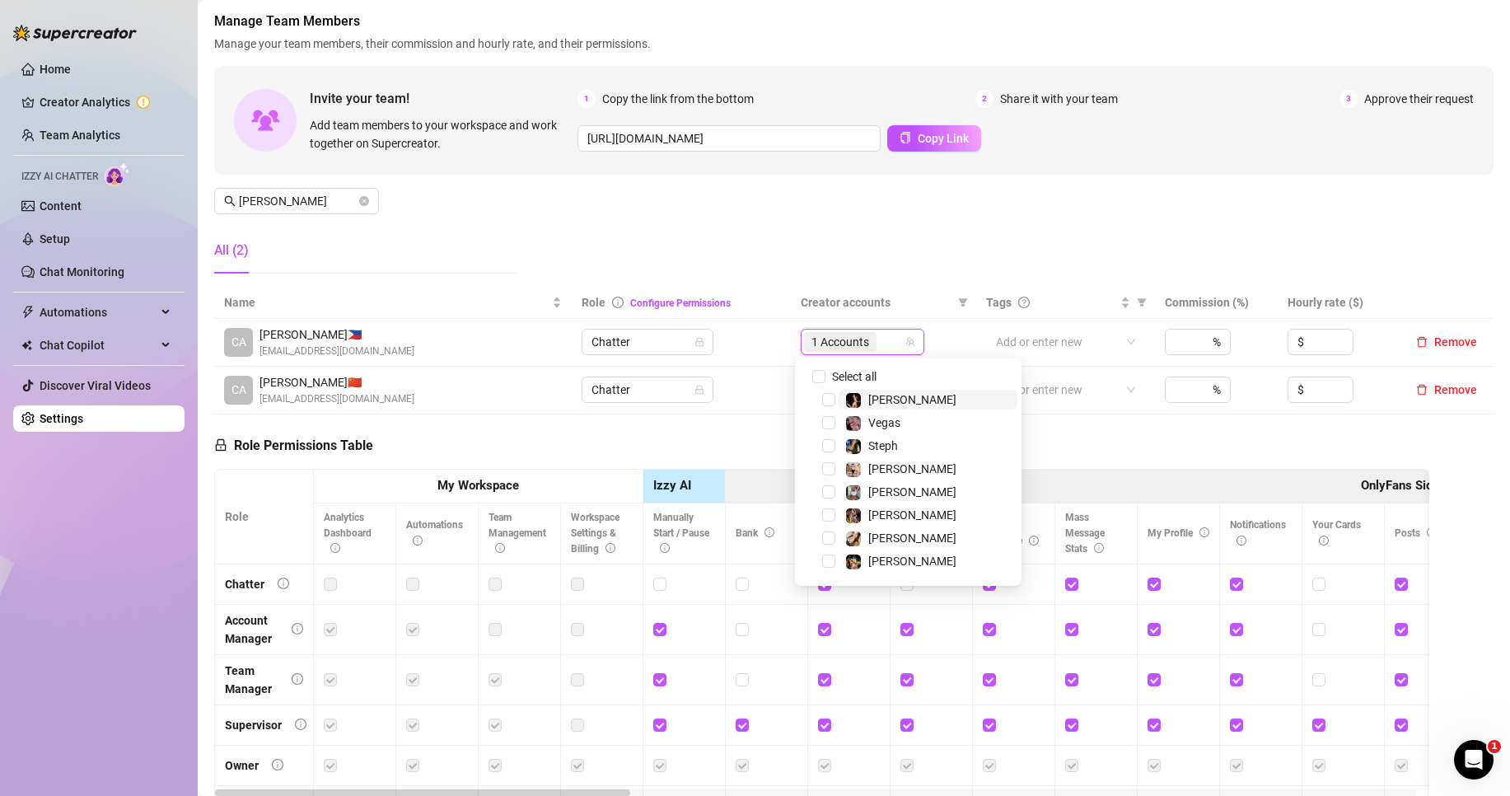
click at [655, 222] on div "Manage Team Members Manage your team members, their commission and hourly rate,…" at bounding box center [853, 149] width 1279 height 275
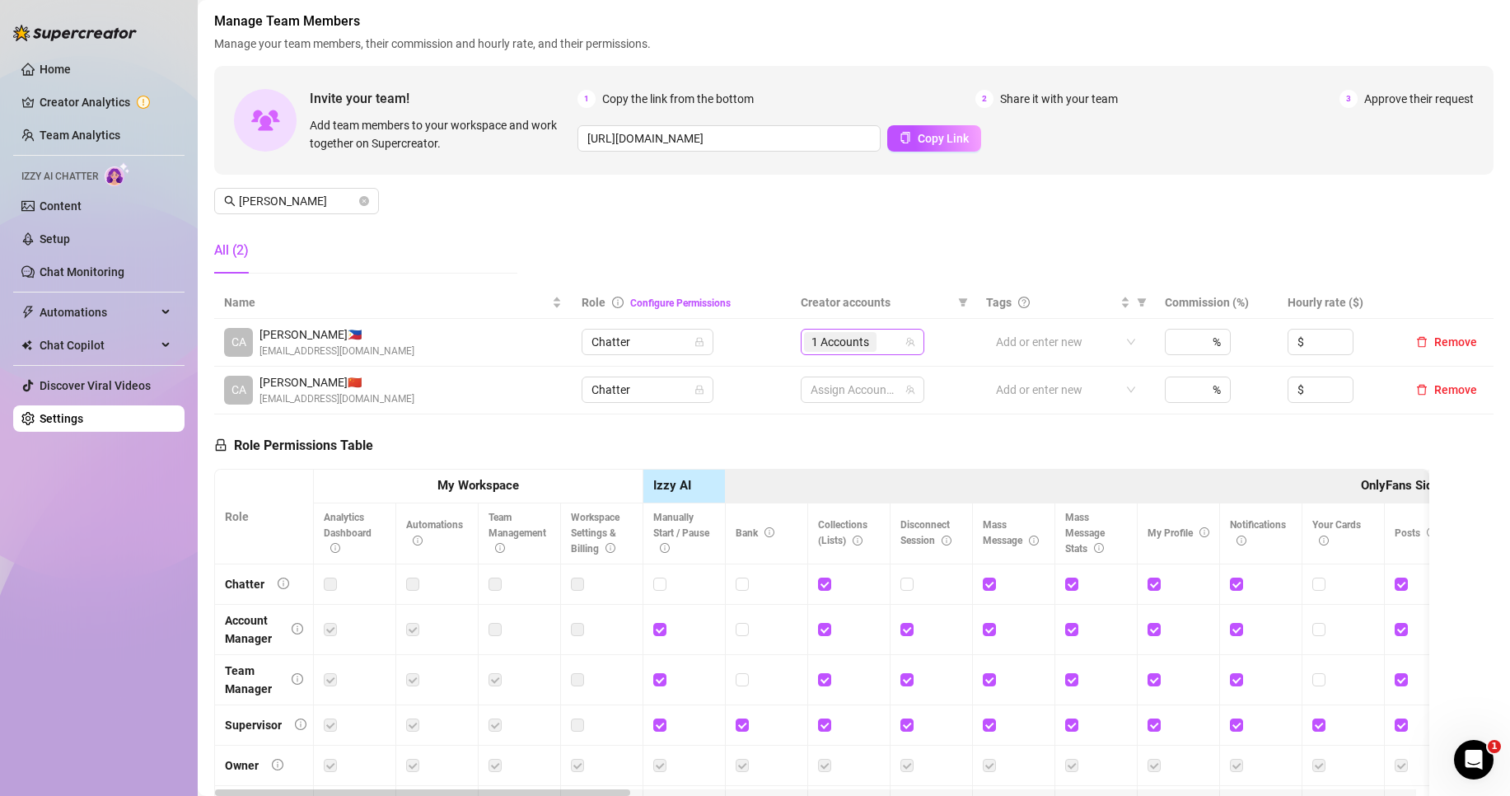
click at [881, 348] on div "1 Accounts" at bounding box center [854, 341] width 100 height 23
type input "su"
click at [1016, 440] on div "Role Permissions Table Role My Workspace Izzy AI OnlyFans Side Menu OnlyFans Ch…" at bounding box center [821, 643] width 1215 height 459
click at [1016, 347] on div at bounding box center [1056, 341] width 135 height 23
type input "summ"
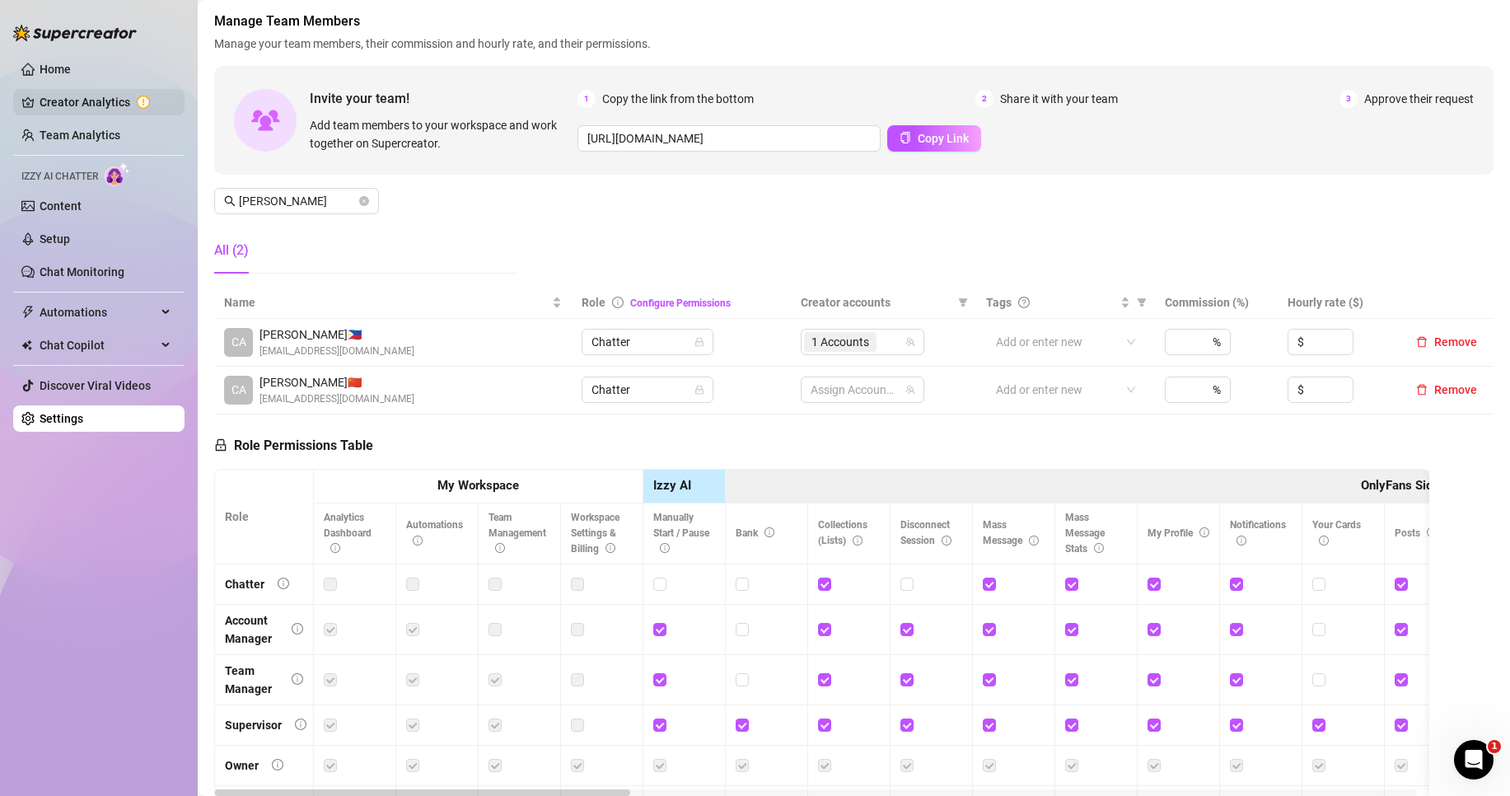
click at [102, 104] on link "Creator Analytics" at bounding box center [106, 102] width 132 height 26
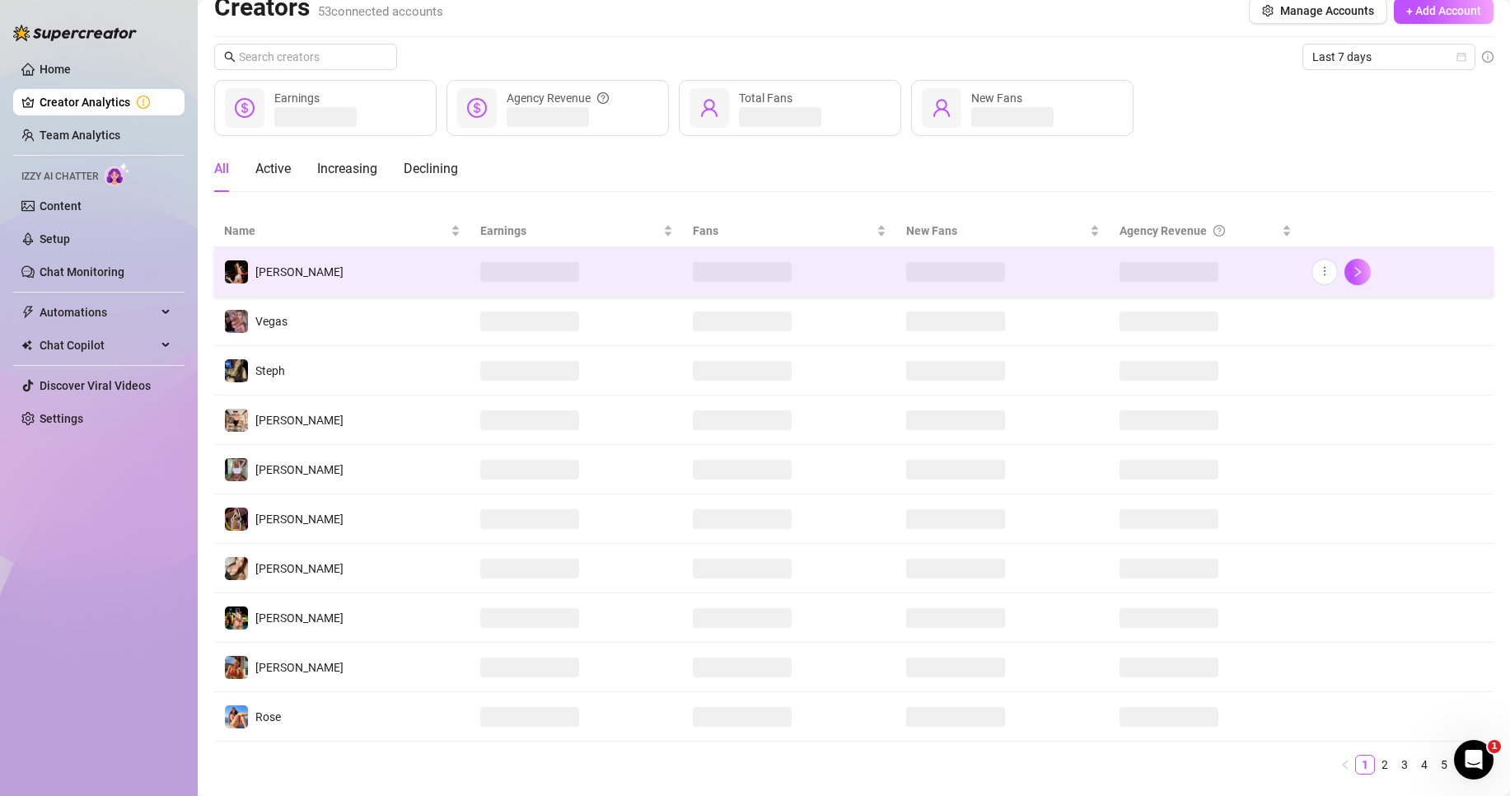
scroll to position [61, 0]
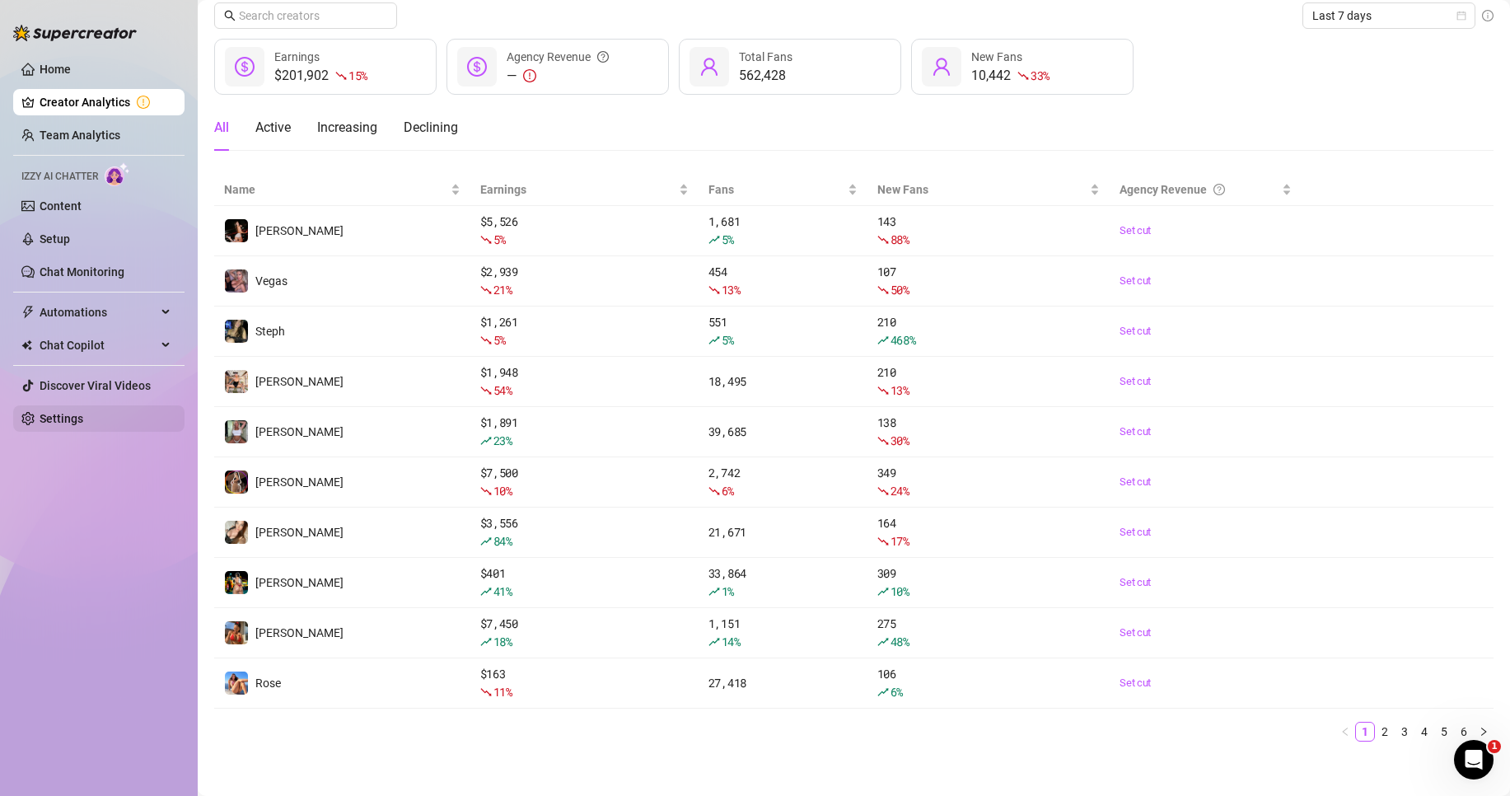
click at [82, 418] on link "Settings" at bounding box center [62, 418] width 44 height 13
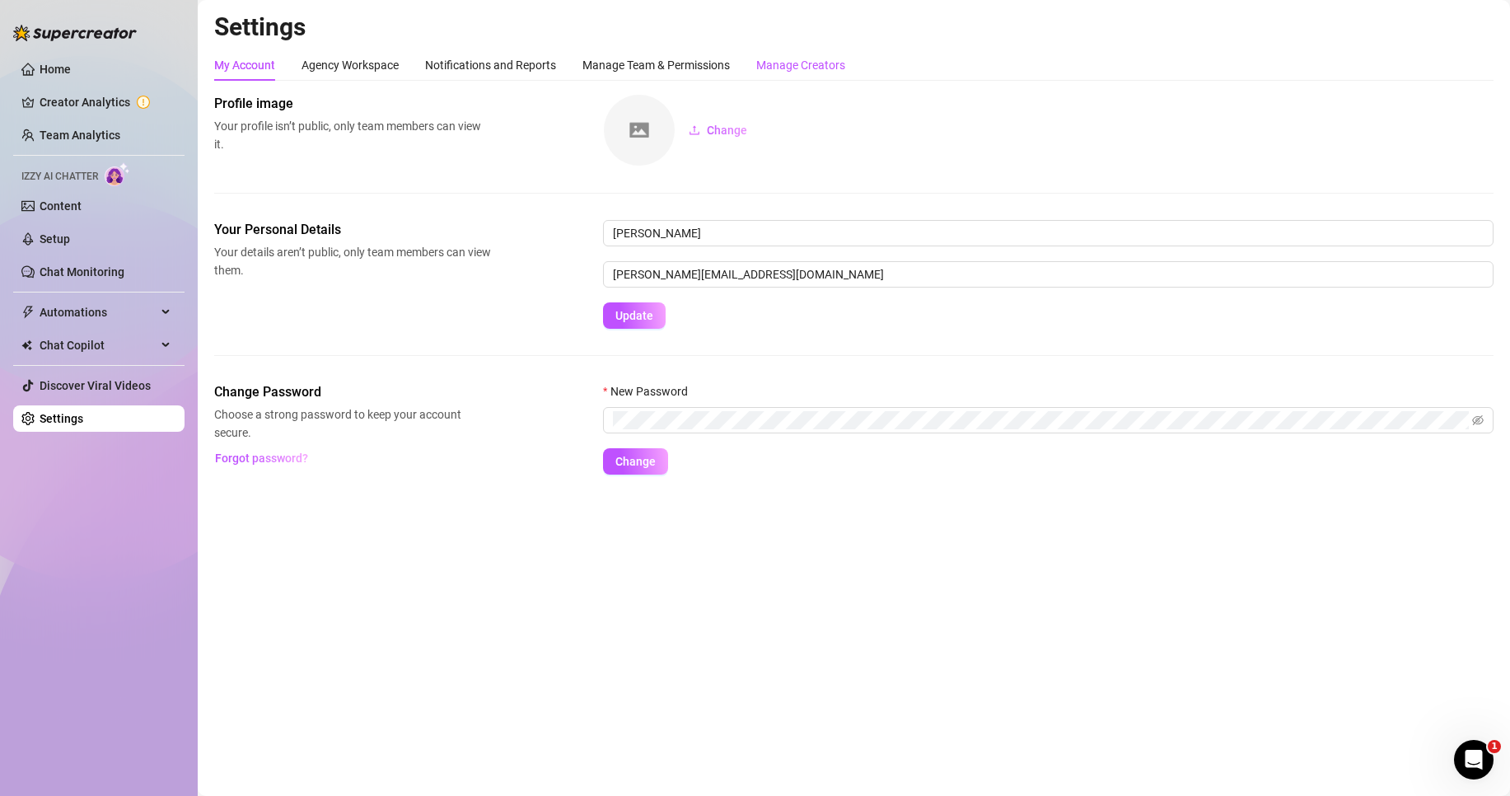
click at [795, 59] on div "Manage Creators" at bounding box center [800, 65] width 89 height 18
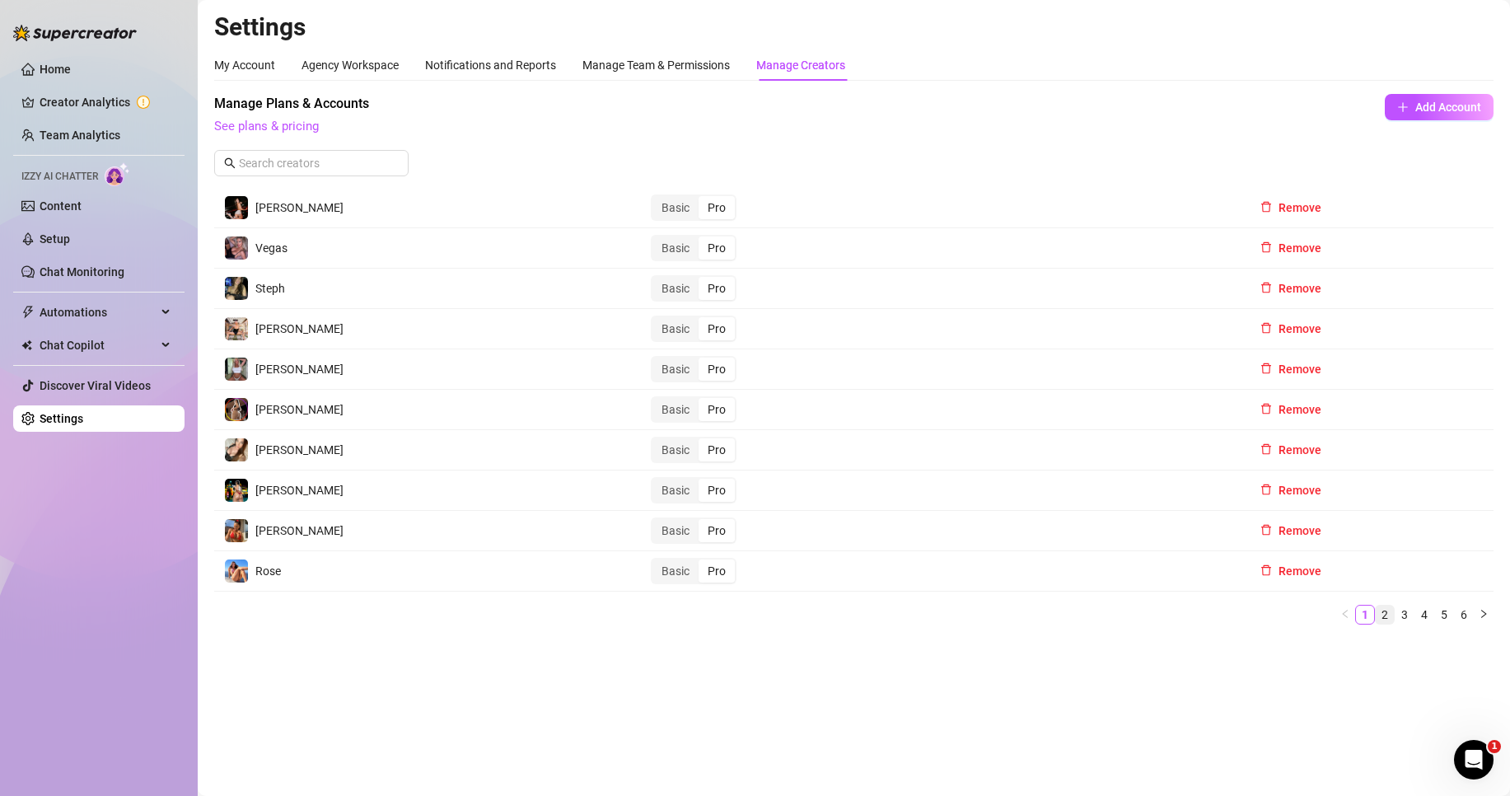
click at [1381, 616] on link "2" at bounding box center [1384, 614] width 18 height 18
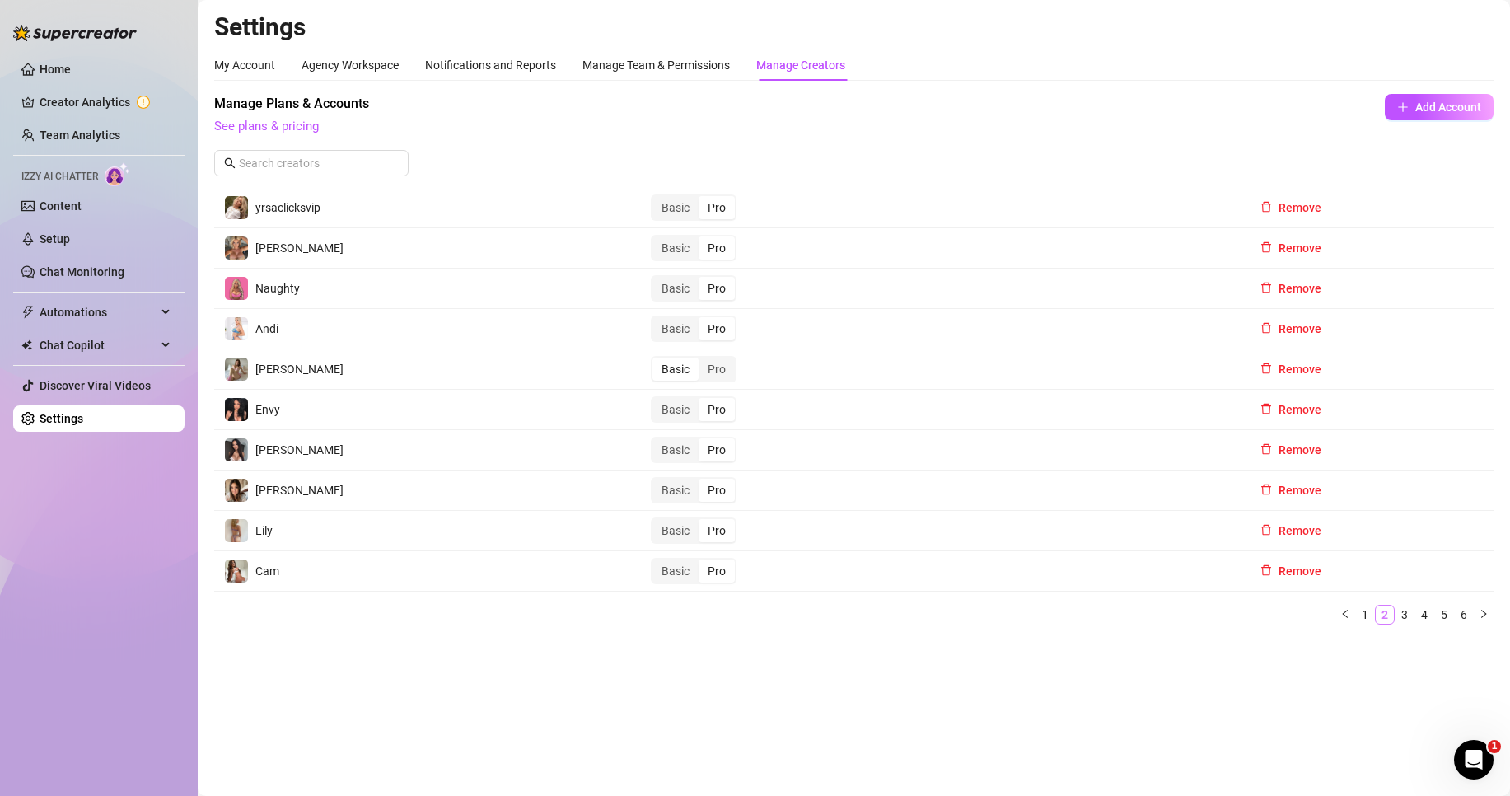
click at [1392, 617] on link "2" at bounding box center [1384, 614] width 18 height 18
click at [1404, 617] on link "3" at bounding box center [1404, 614] width 18 height 18
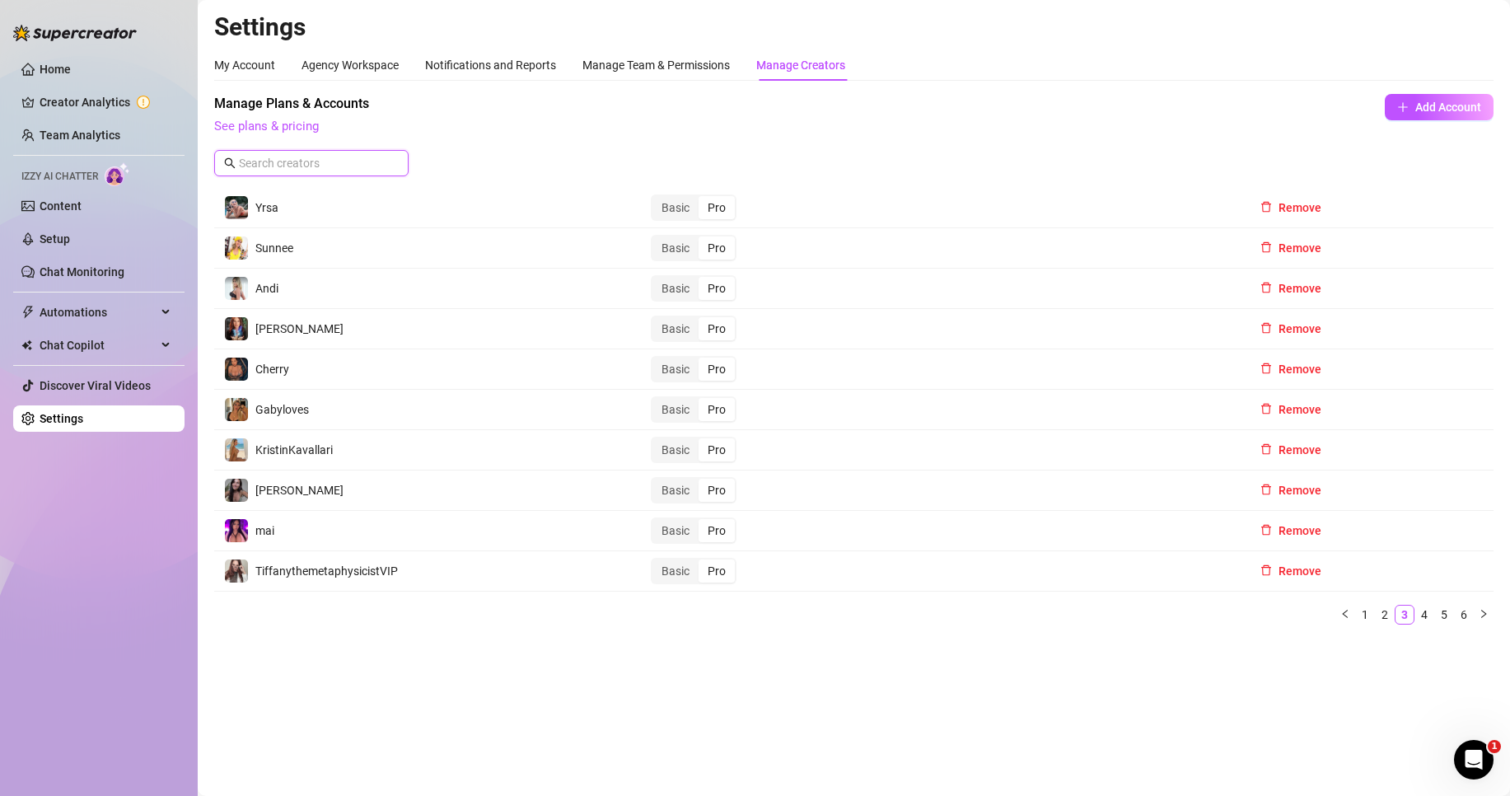
click at [332, 162] on input "text" at bounding box center [312, 163] width 147 height 18
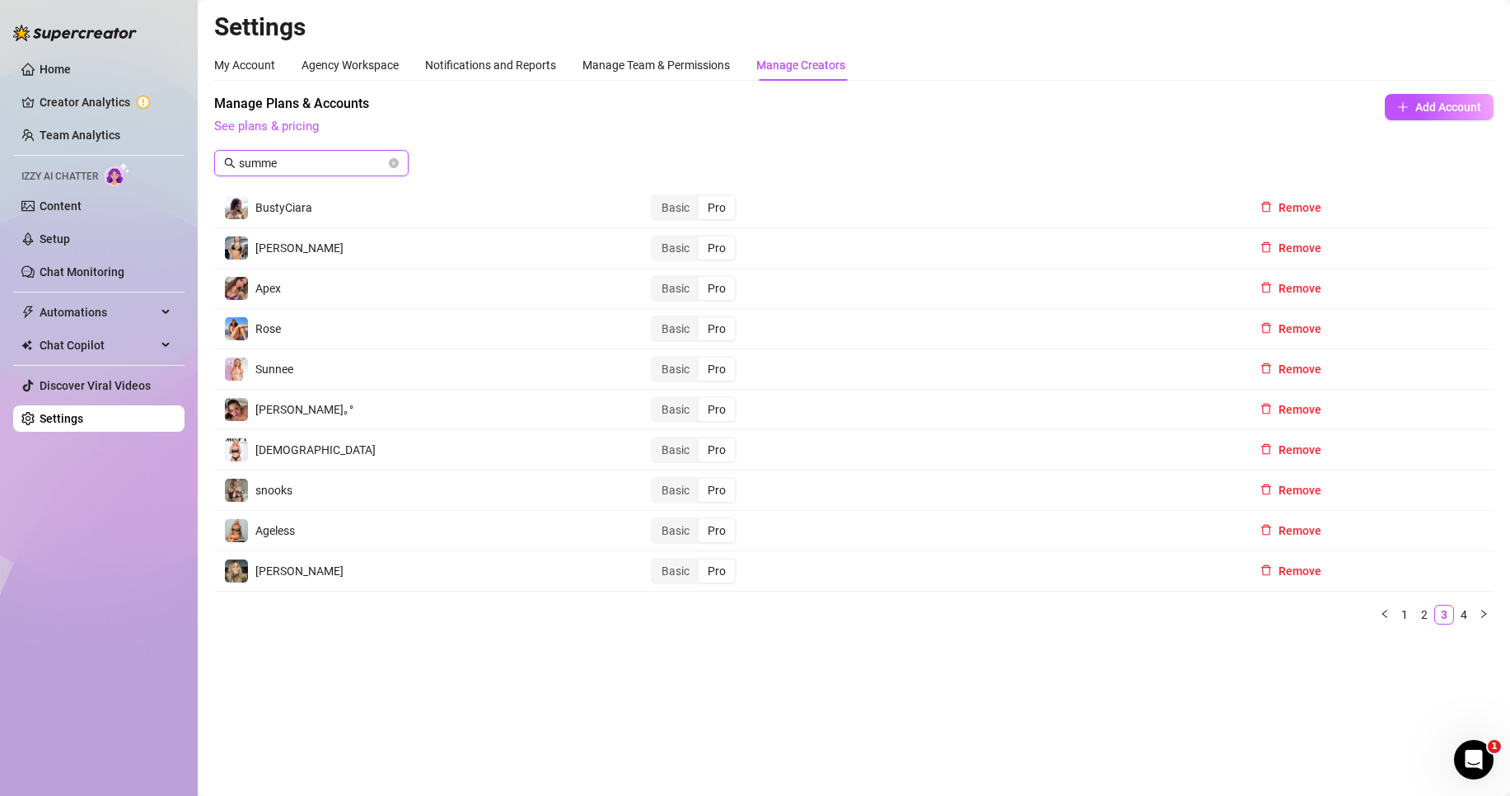
type input "summer"
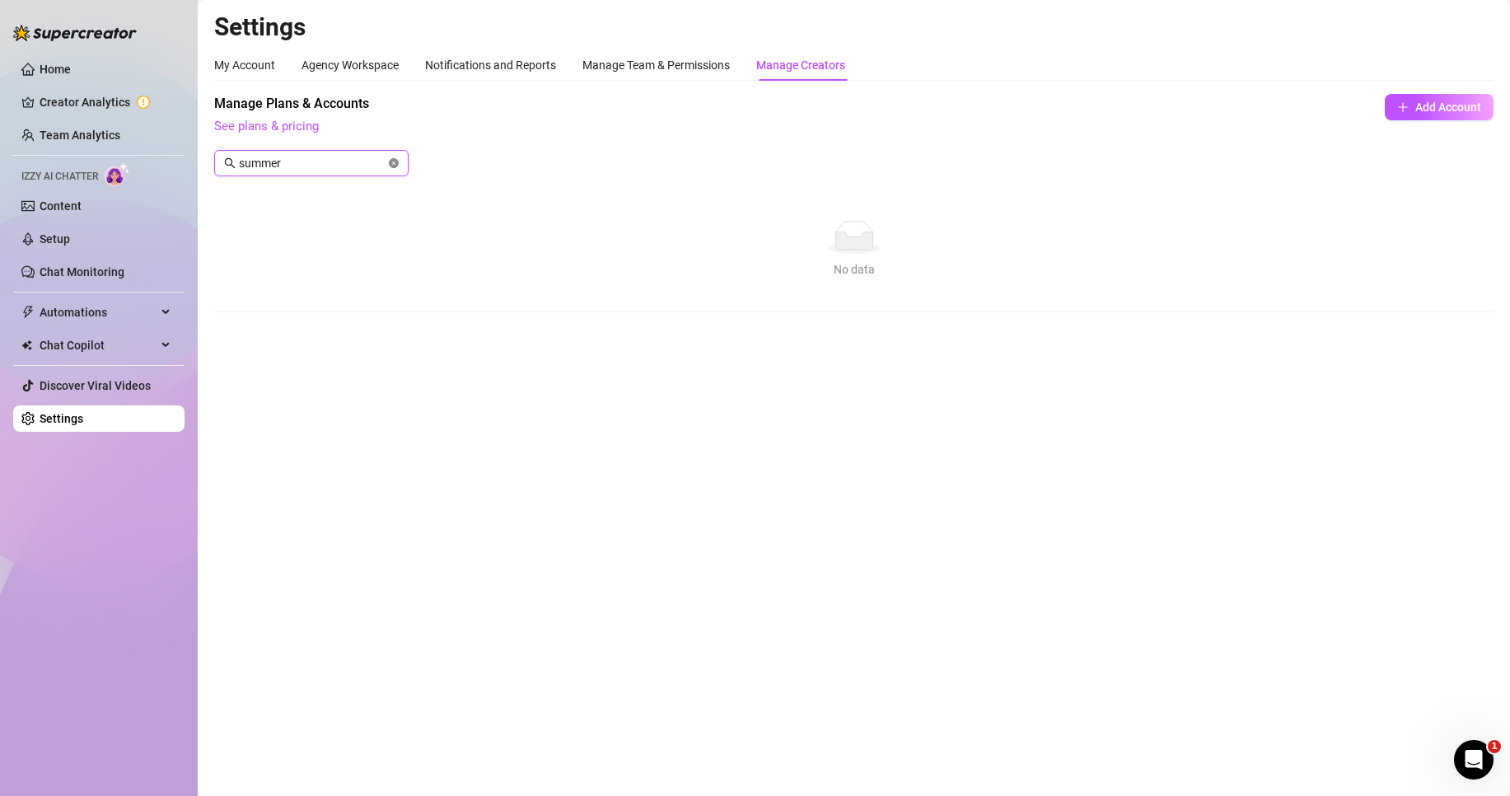
click at [389, 164] on icon "close-circle" at bounding box center [394, 163] width 10 height 10
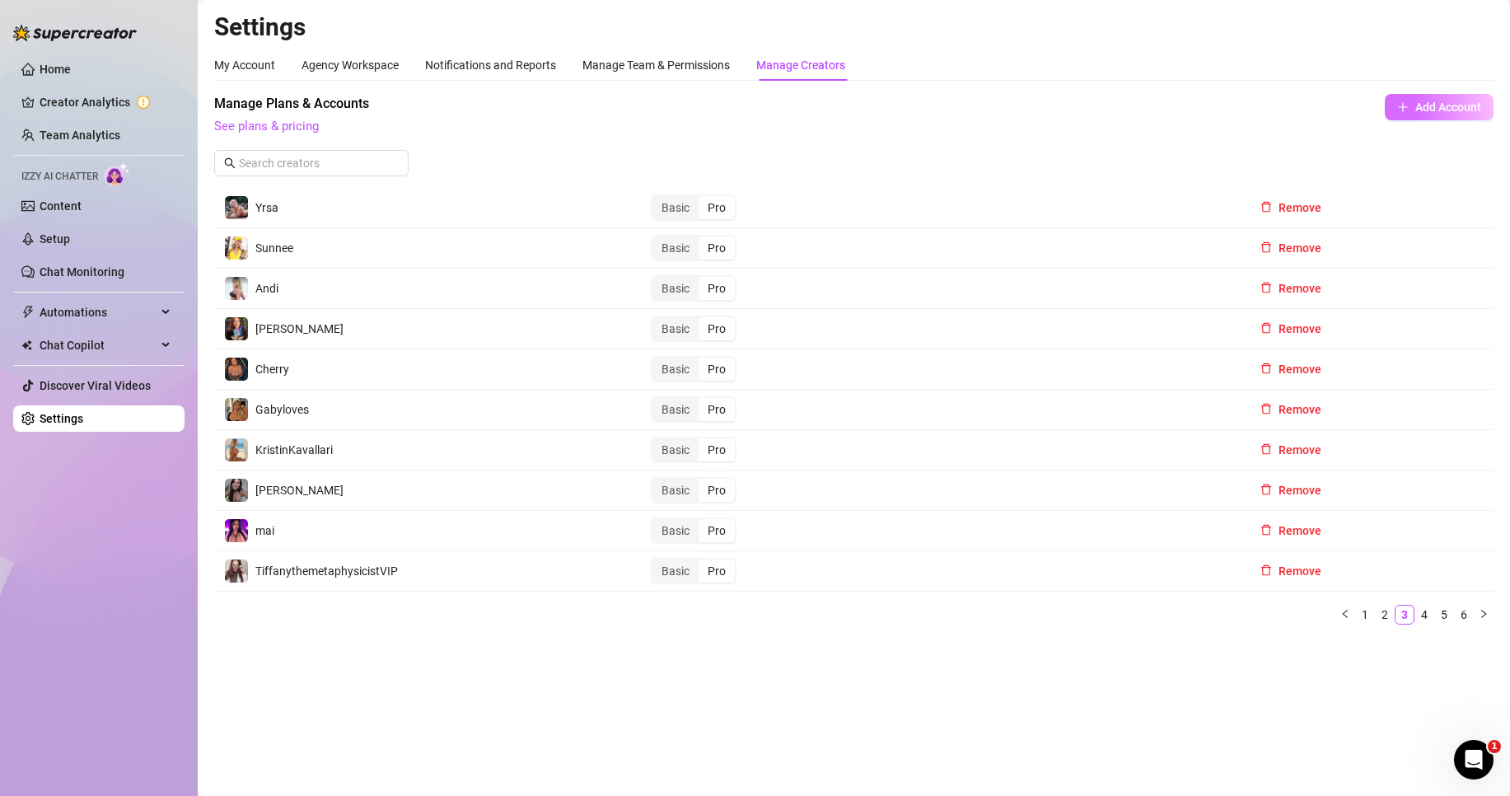
click at [1432, 115] on button "Add Account" at bounding box center [1438, 107] width 109 height 26
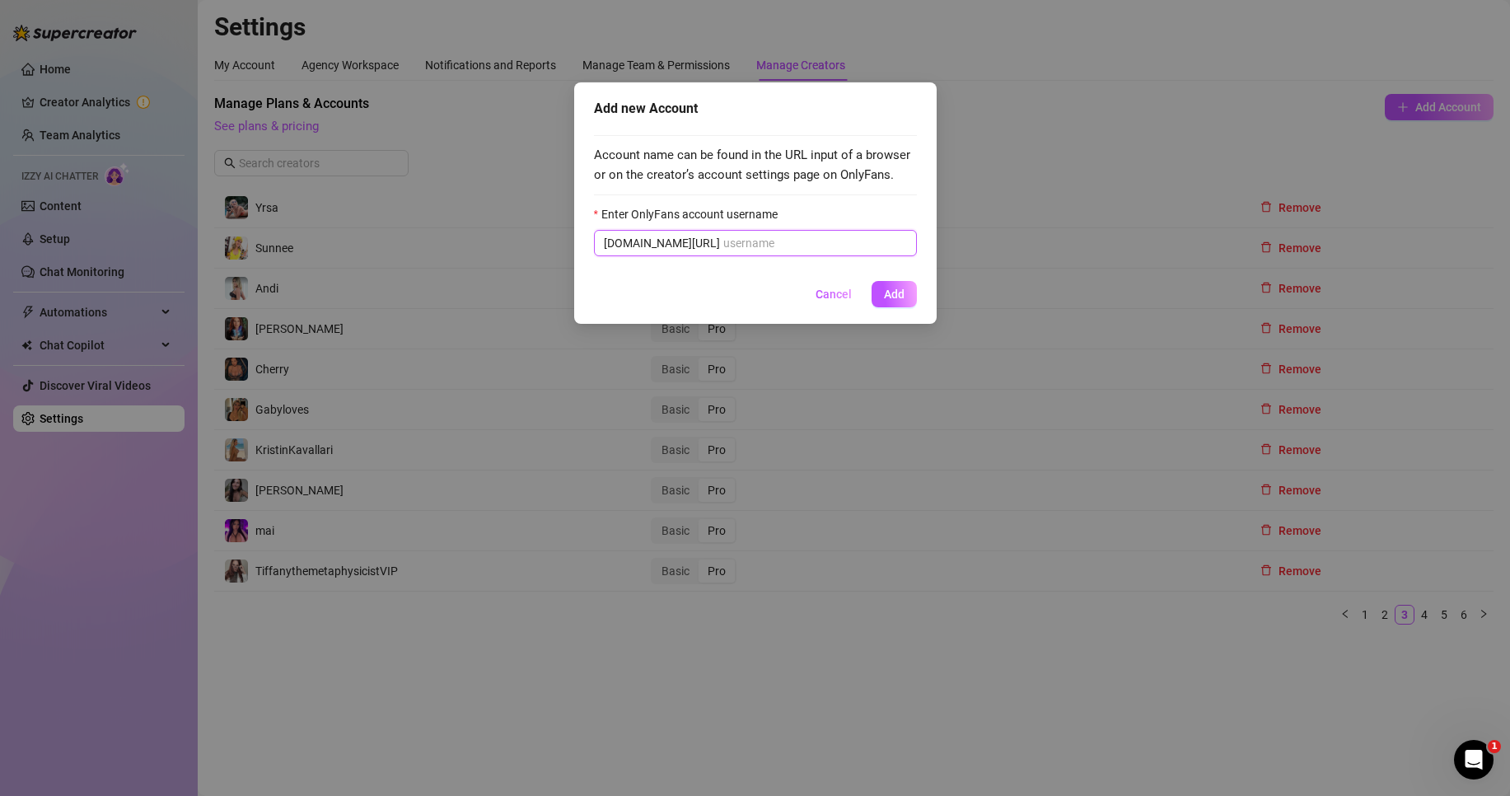
click at [723, 242] on input "Enter OnlyFans account username" at bounding box center [815, 243] width 184 height 18
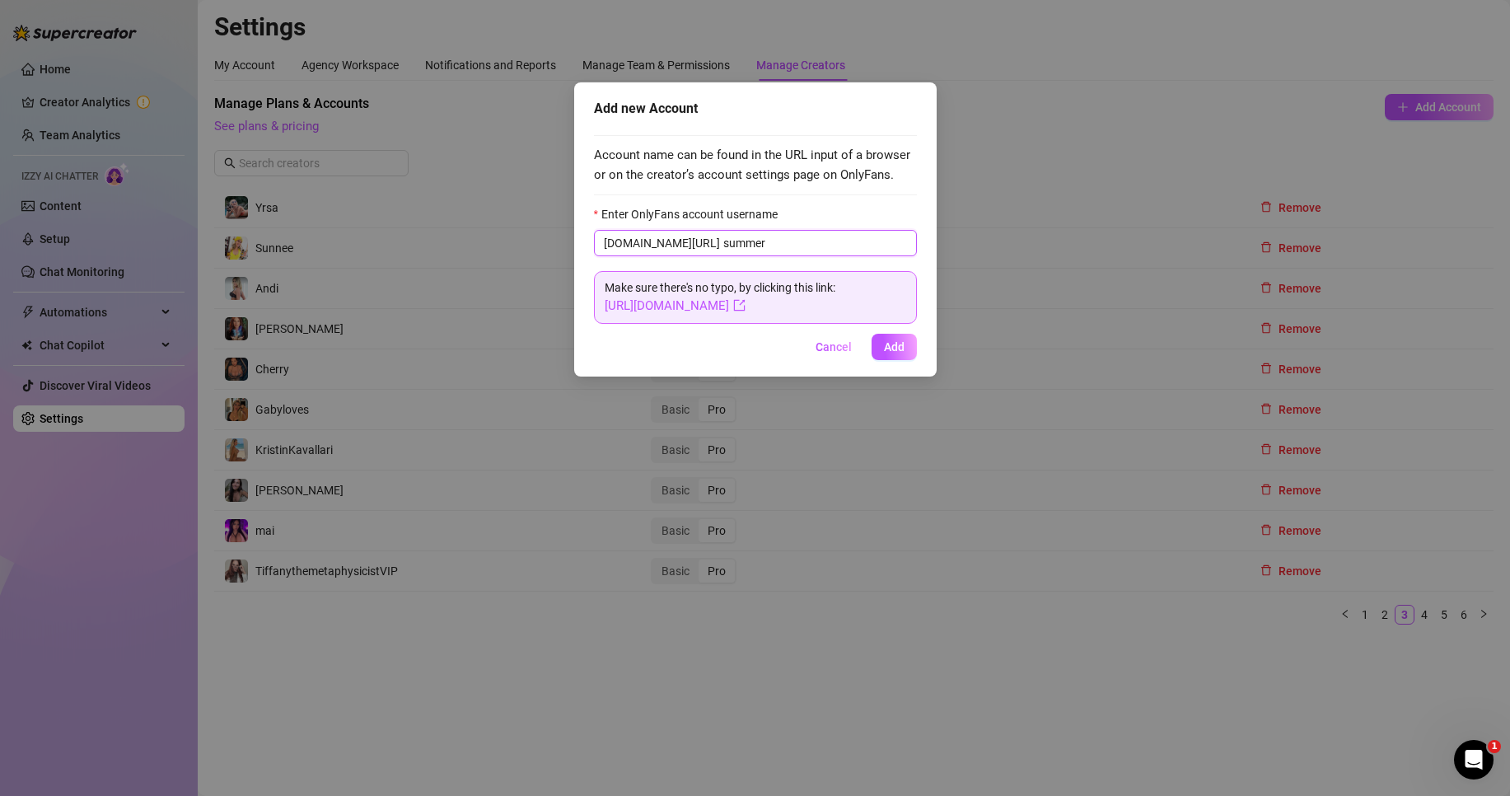
click at [724, 243] on input "summer" at bounding box center [815, 243] width 184 height 18
click at [806, 243] on input "summersoder" at bounding box center [815, 243] width 184 height 18
type input "summersoderstorm"
click at [882, 343] on button "Add" at bounding box center [893, 347] width 45 height 26
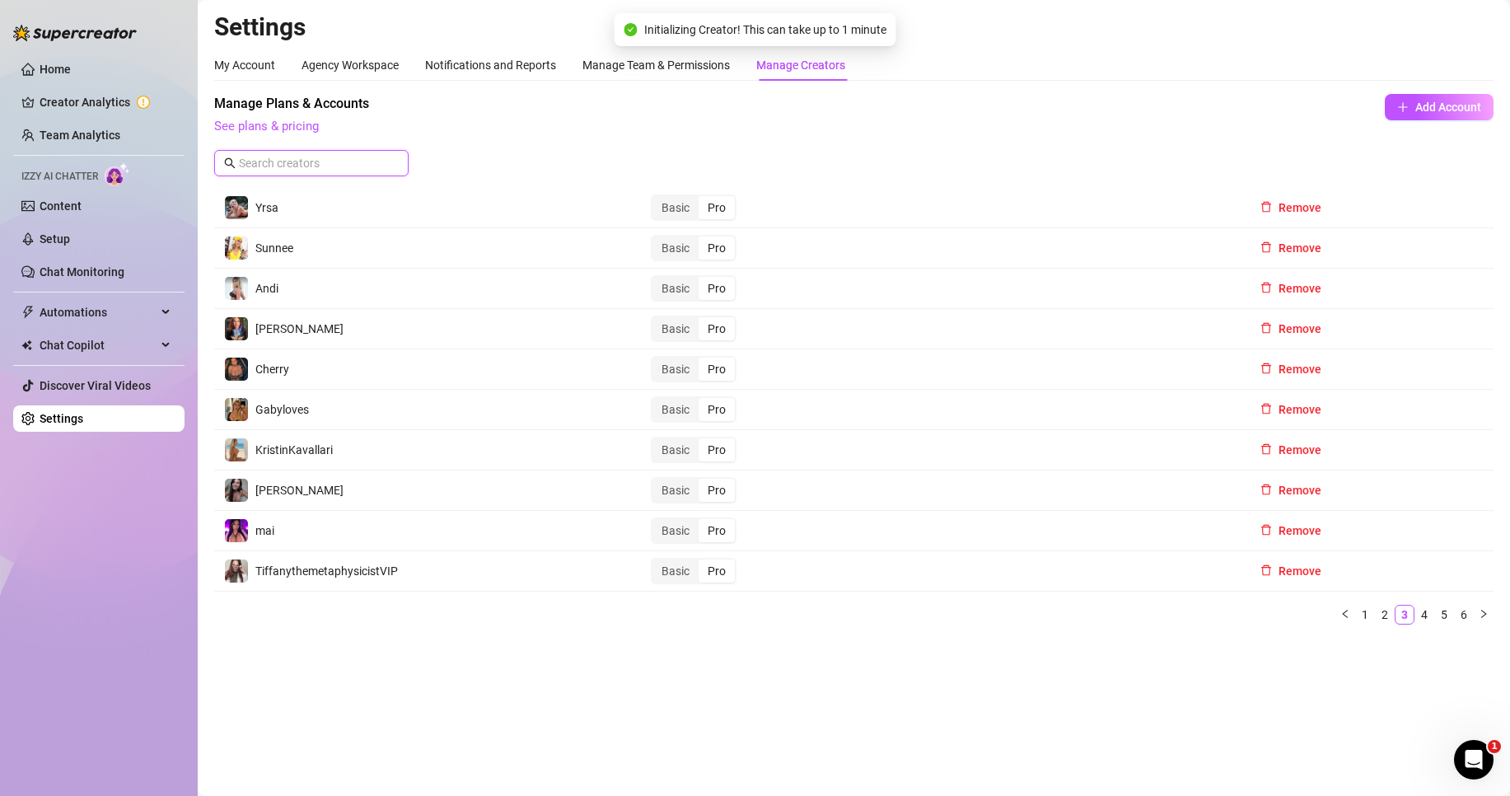
click at [344, 167] on input "text" at bounding box center [312, 163] width 147 height 18
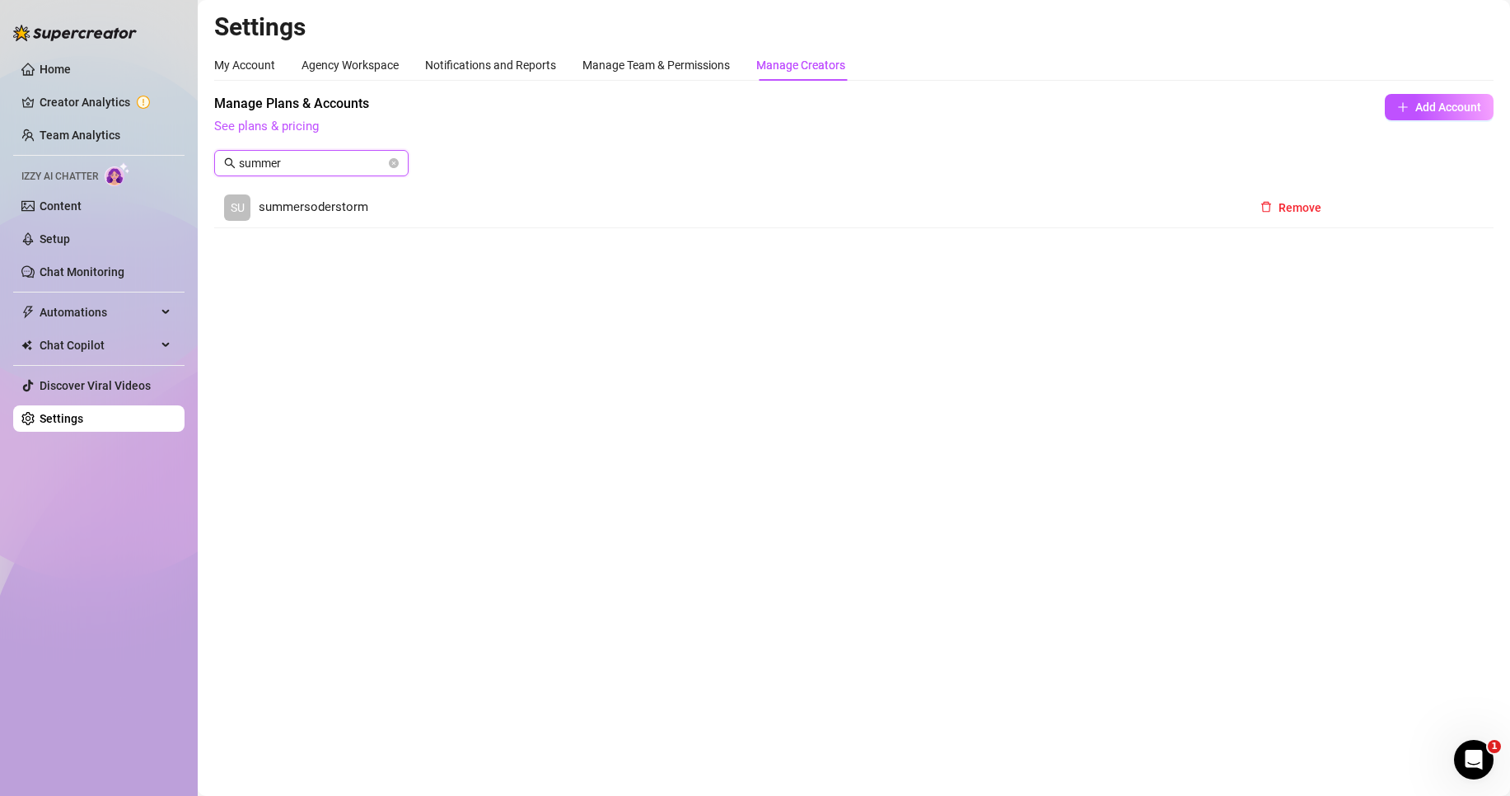
type input "summer"
click at [328, 212] on span "summersoderstorm" at bounding box center [314, 208] width 110 height 20
click at [389, 161] on icon "close-circle" at bounding box center [394, 163] width 10 height 10
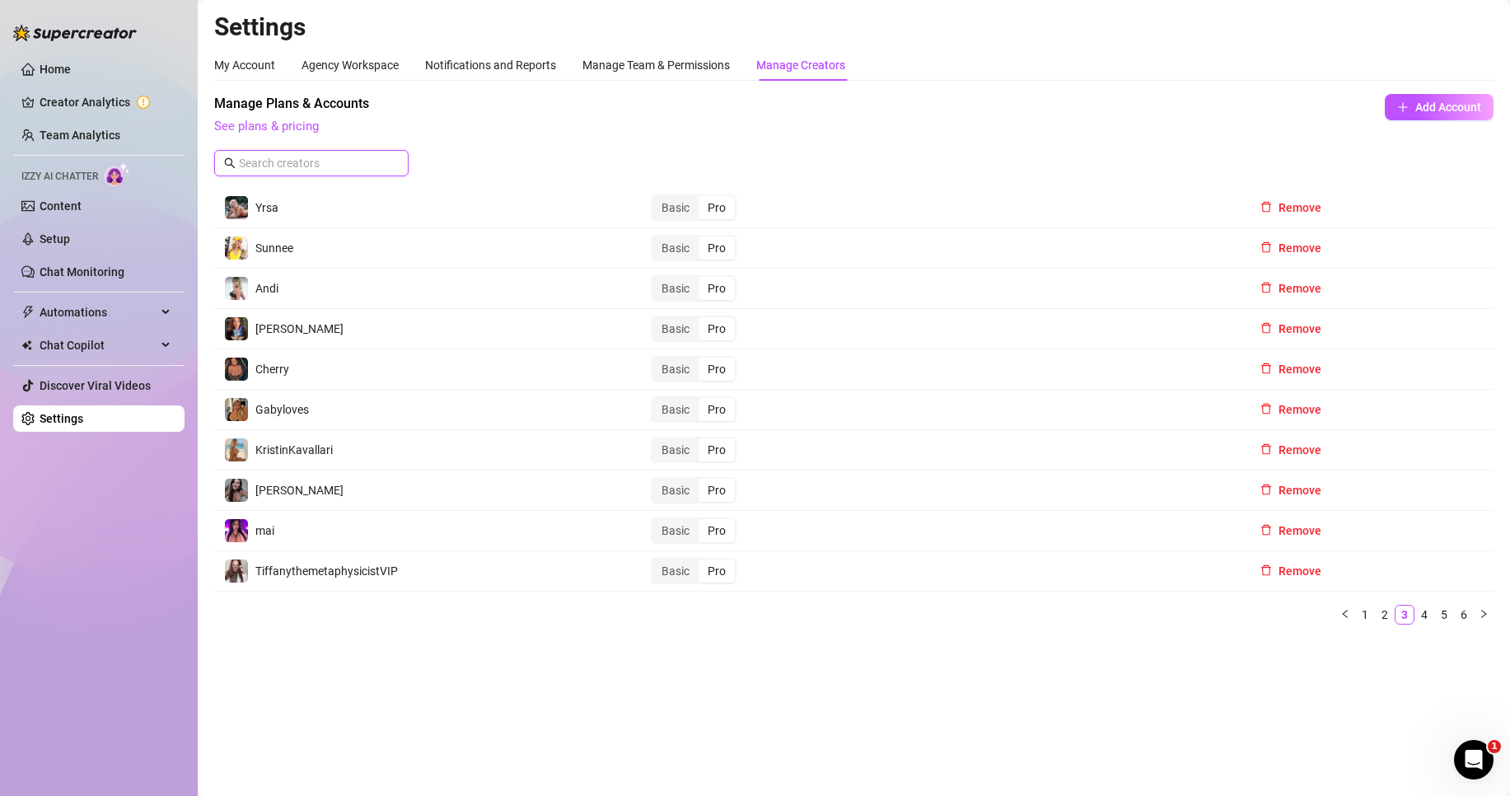
click at [337, 165] on input "text" at bounding box center [312, 163] width 147 height 18
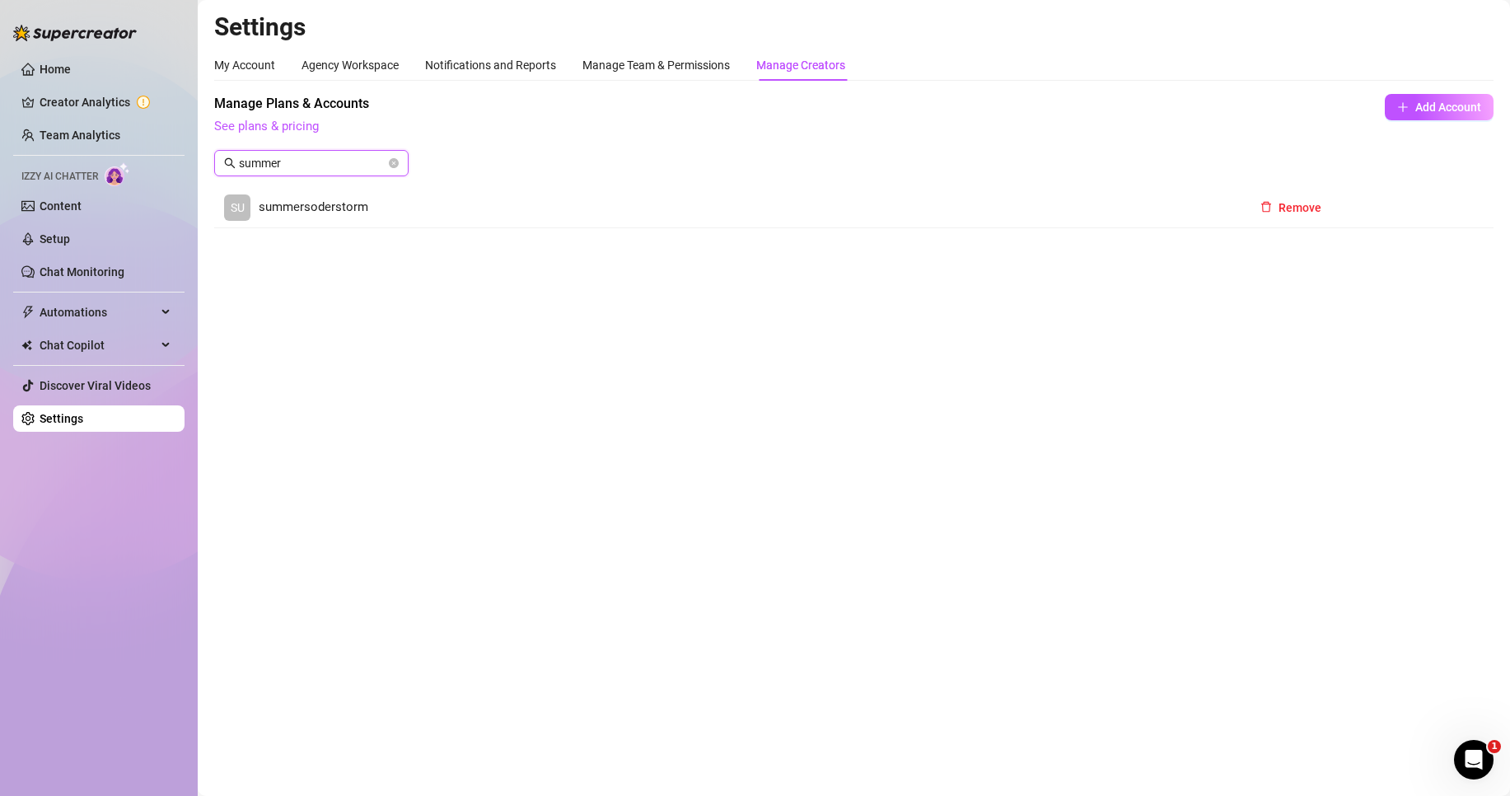
type input "summer"
click at [105, 132] on link "Team Analytics" at bounding box center [80, 134] width 81 height 13
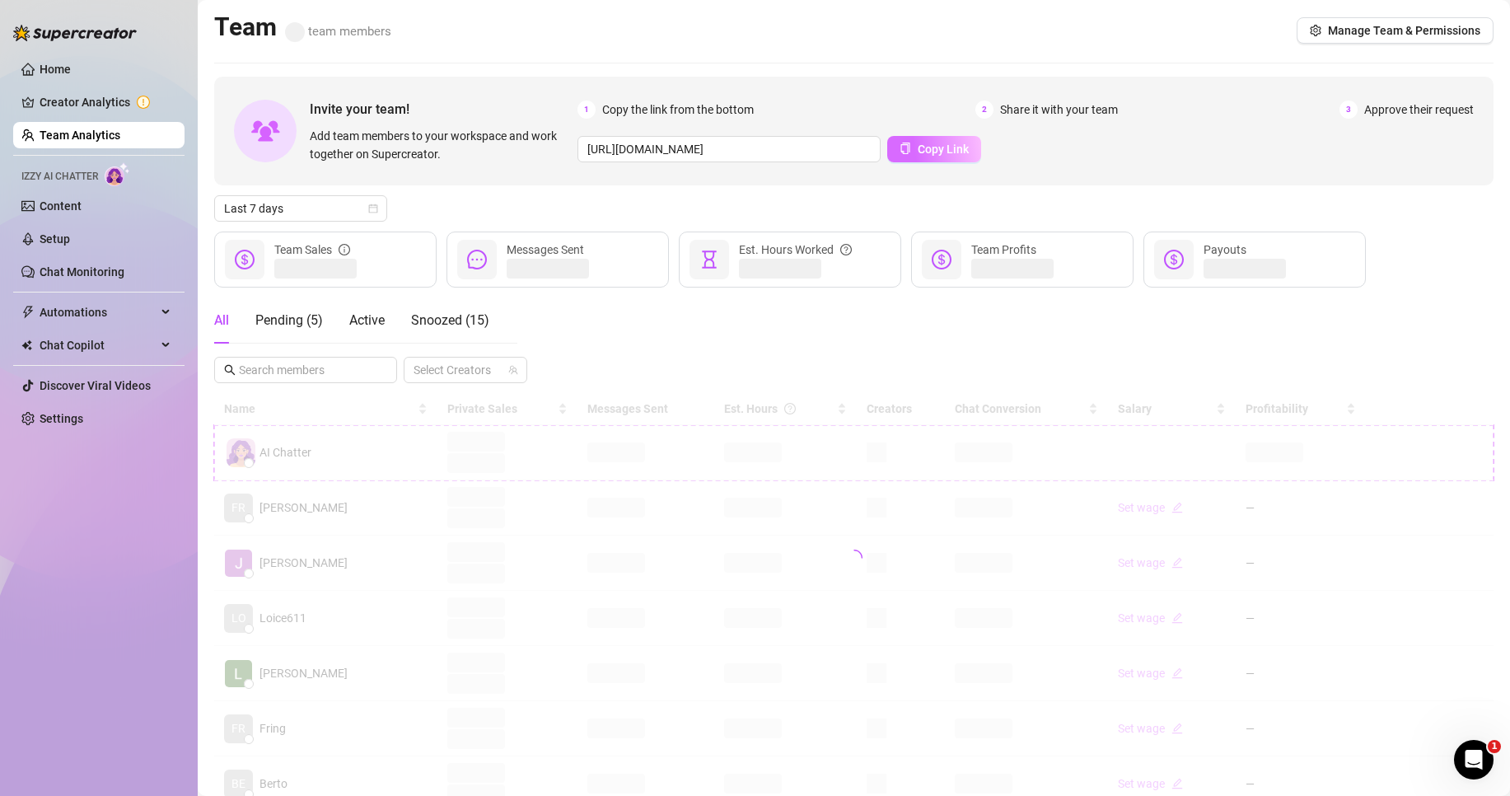
click at [927, 155] on span "Copy Link" at bounding box center [943, 148] width 51 height 13
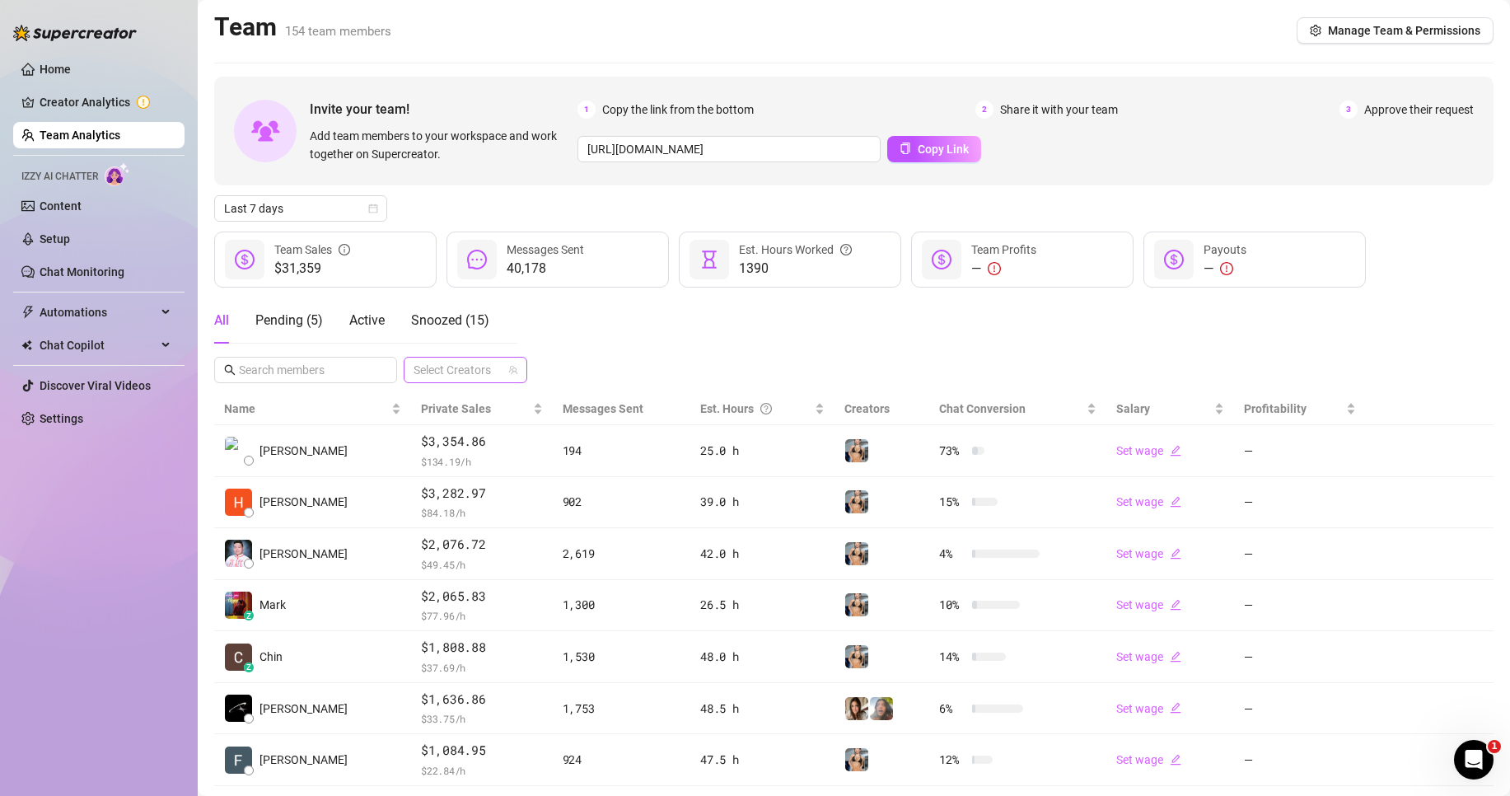
click at [444, 370] on div at bounding box center [457, 369] width 100 height 23
type input "sum"
